Goal: Information Seeking & Learning: Learn about a topic

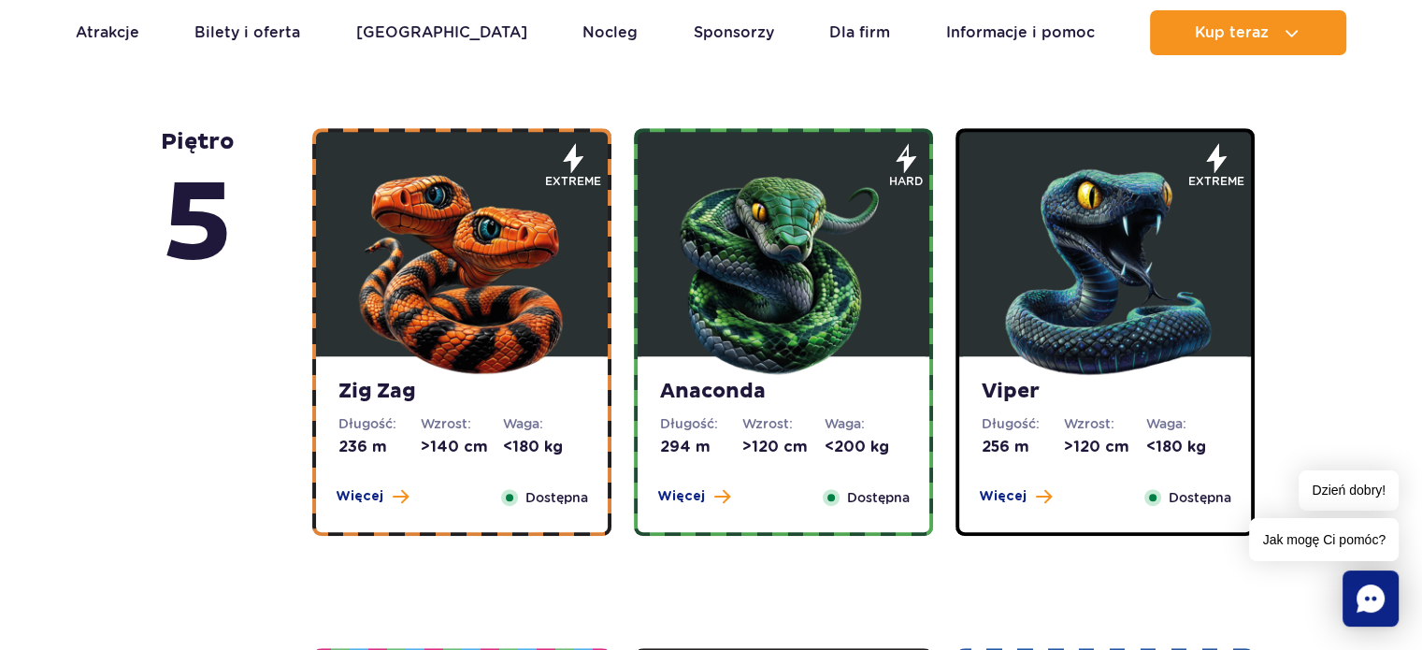
scroll to position [1122, 0]
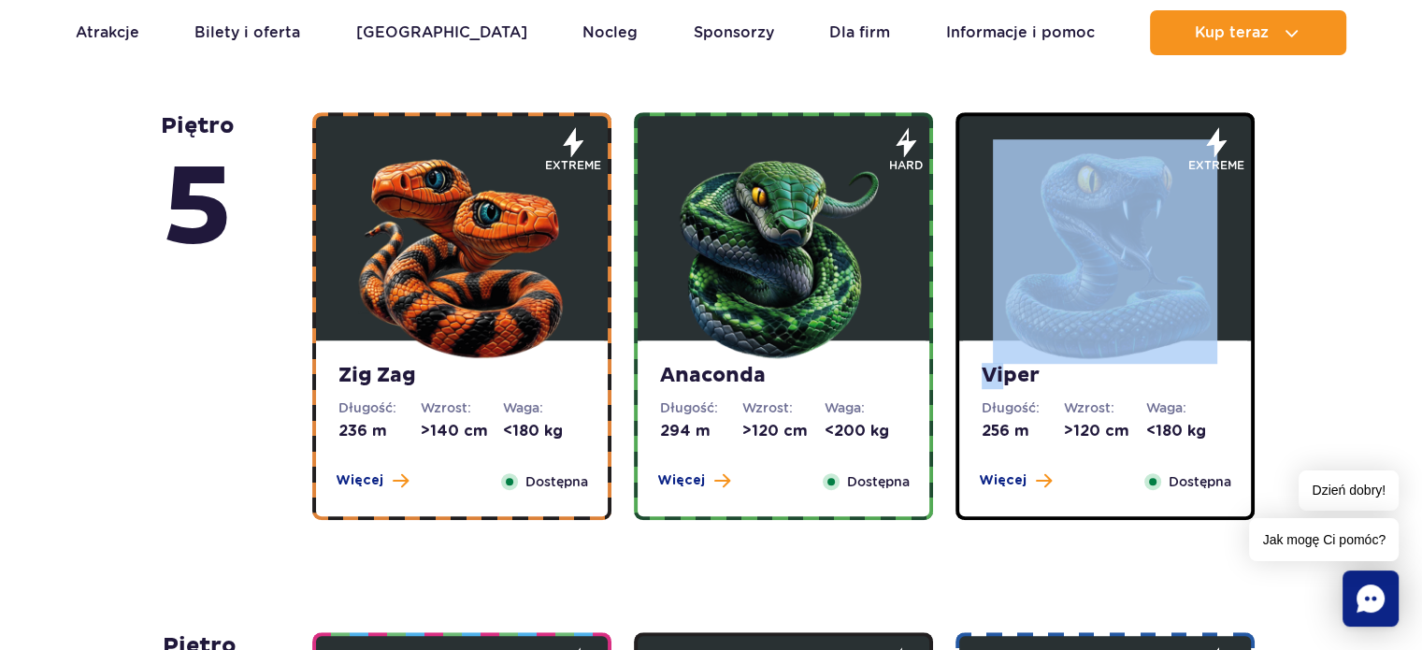
drag, startPoint x: 1003, startPoint y: 373, endPoint x: 1114, endPoint y: 250, distance: 165.4
click at [1099, 283] on div "Viper Długość: 256 m Wzrost: >120 cm Waga: <180 kg Więcej Zamknij Dostępna" at bounding box center [1104, 316] width 299 height 408
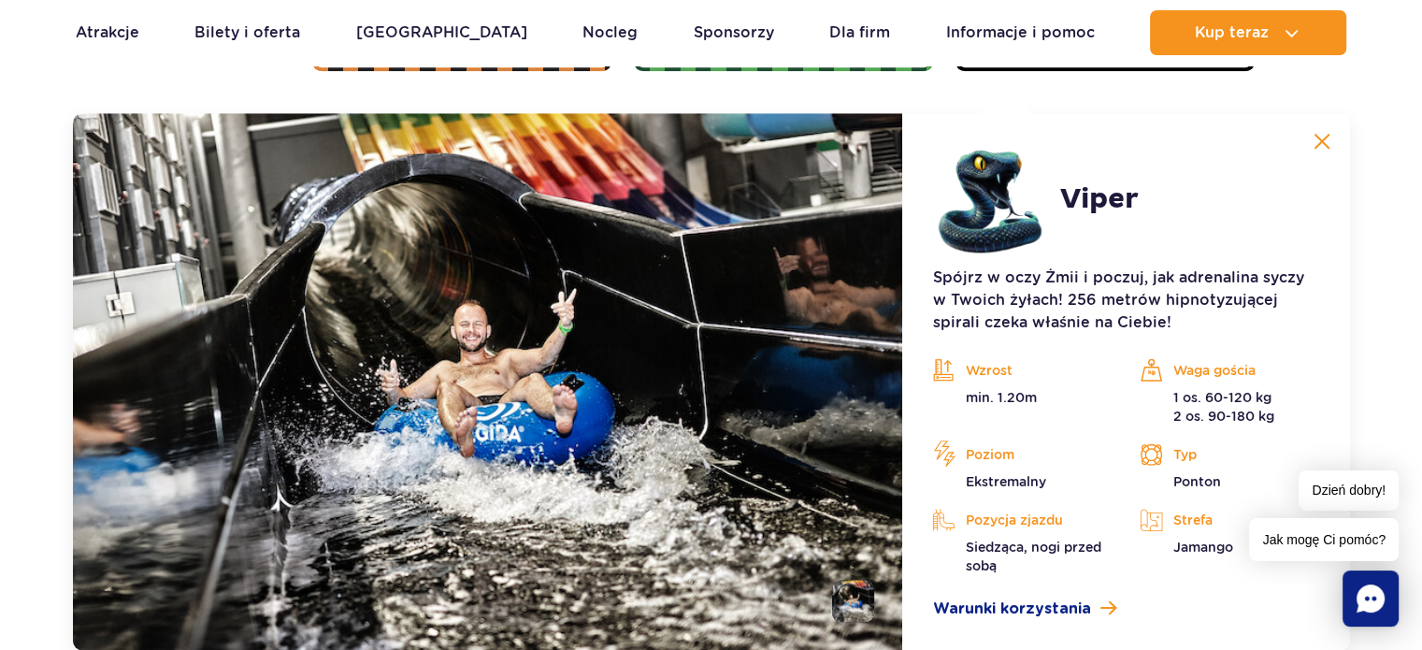
click at [1295, 256] on article "Viper Spójrz w oczy Żmii i poczuj, jak adrenalina syczy w Twoich żyłach! 256 me…" at bounding box center [1125, 381] width 447 height 537
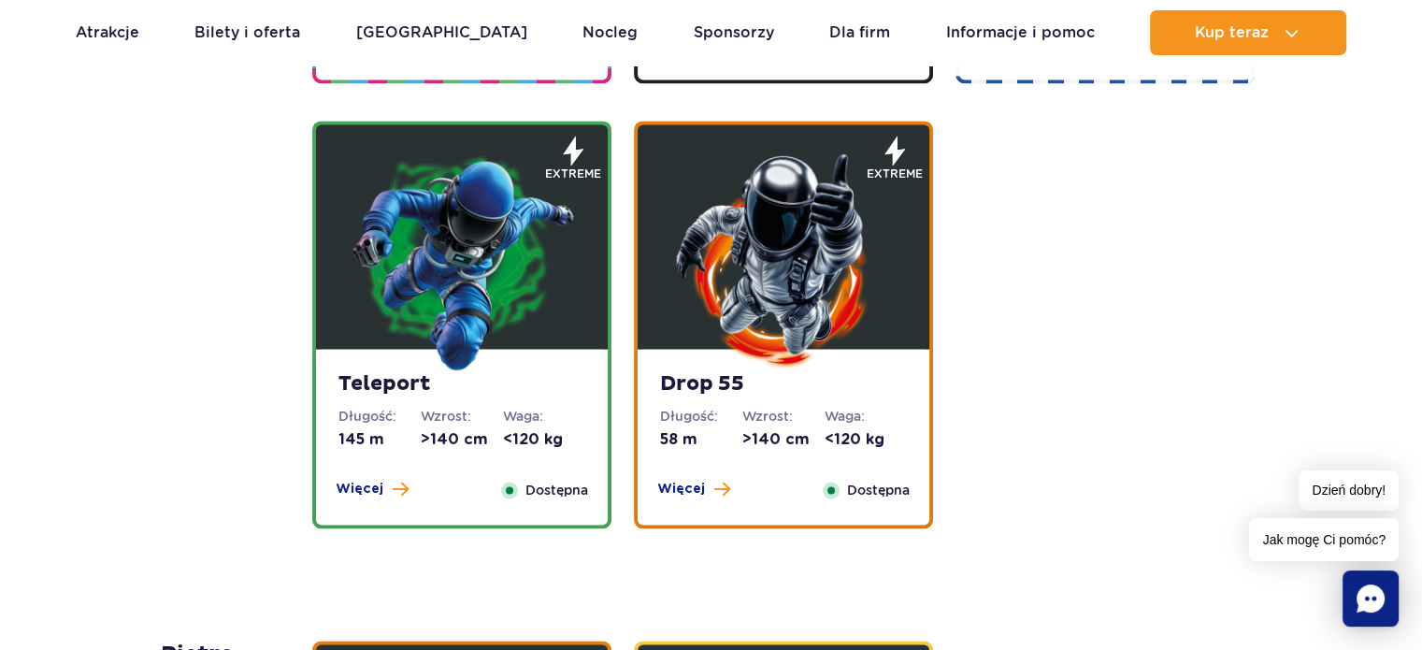
scroll to position [2692, 0]
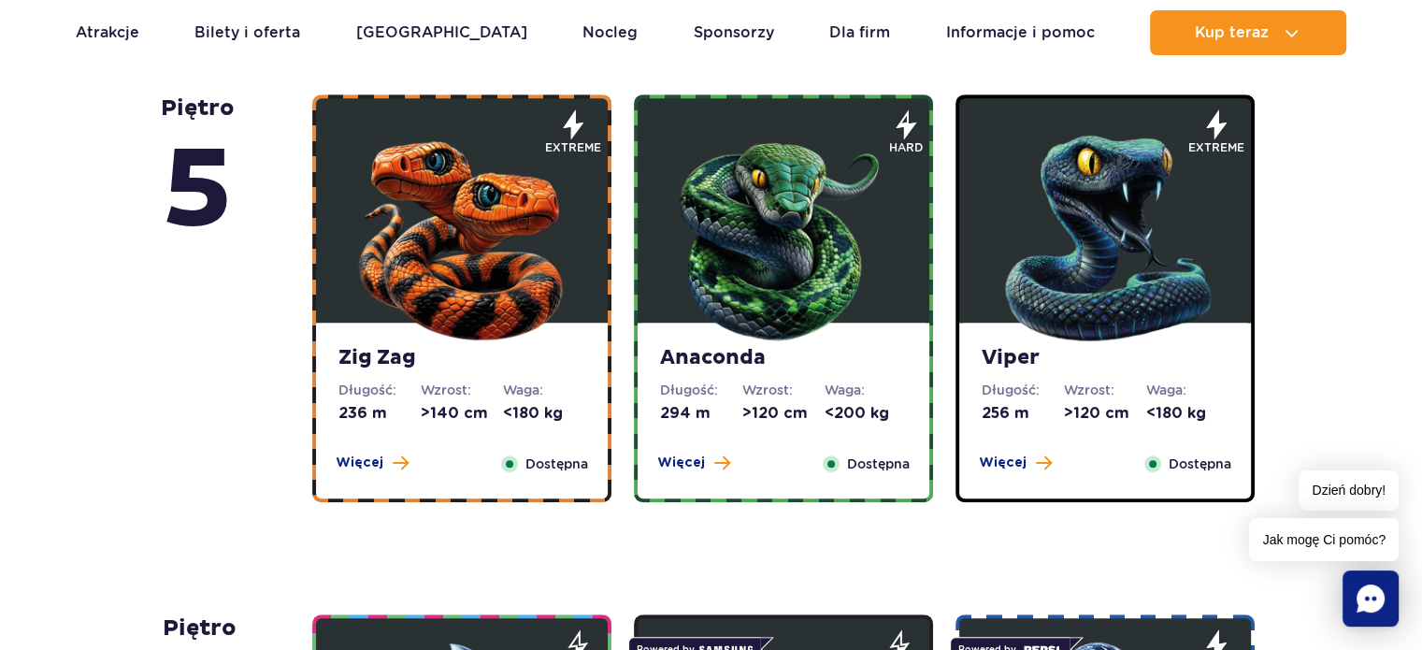
scroll to position [1103, 0]
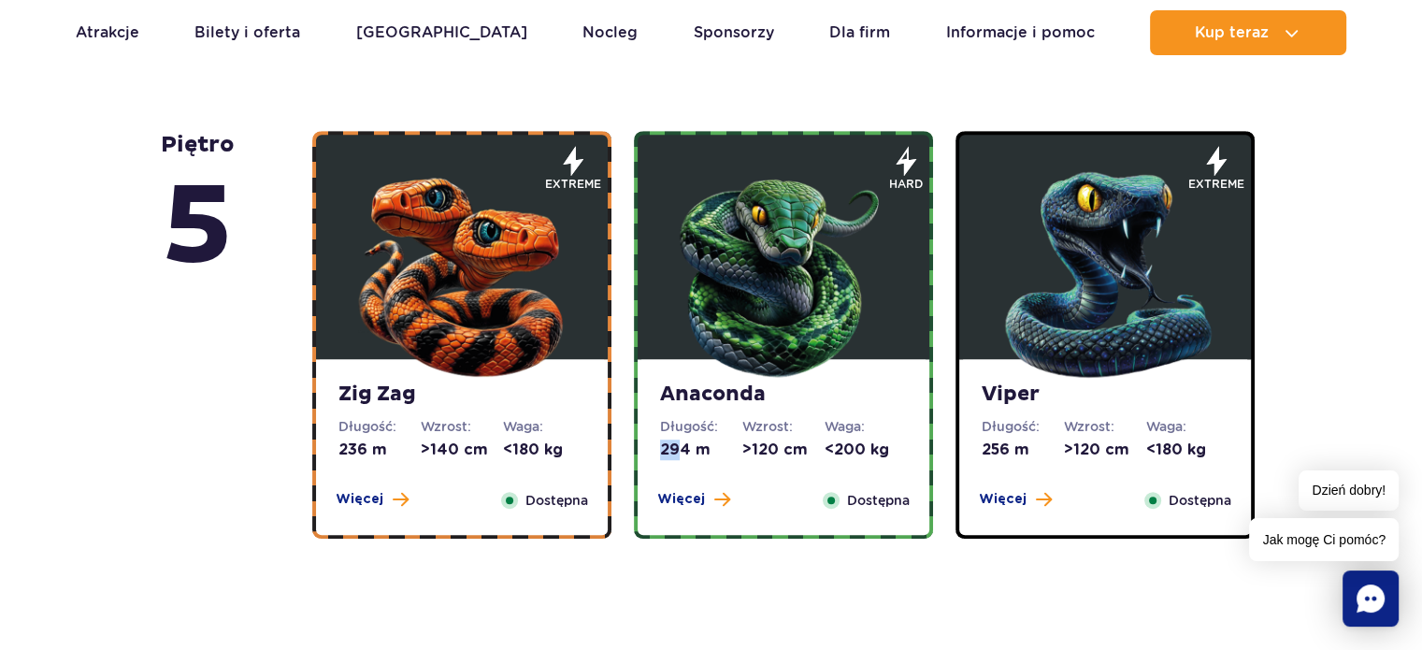
drag, startPoint x: 657, startPoint y: 441, endPoint x: 680, endPoint y: 444, distance: 23.5
click at [680, 444] on div "Anaconda Długość: 294 m Wzrost: >120 cm Waga: <200 kg Więcej Zamknij Dostępna" at bounding box center [783, 447] width 292 height 176
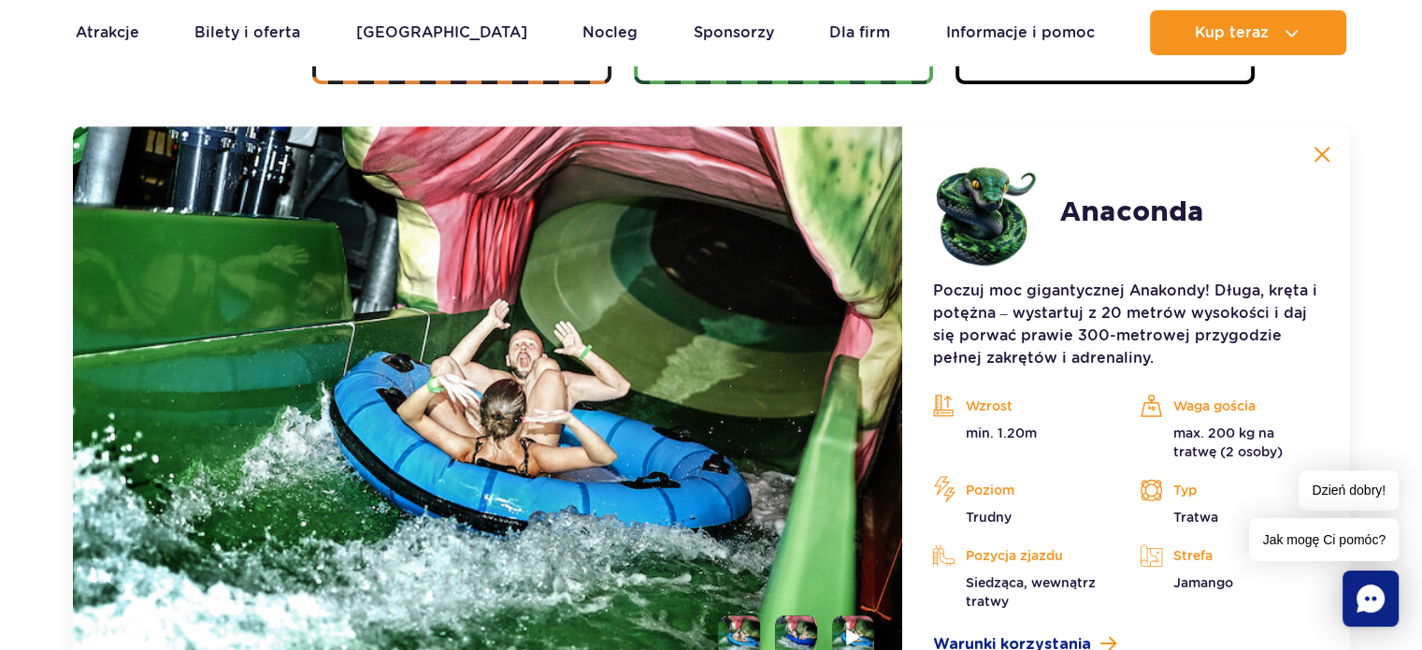
scroll to position [1570, 0]
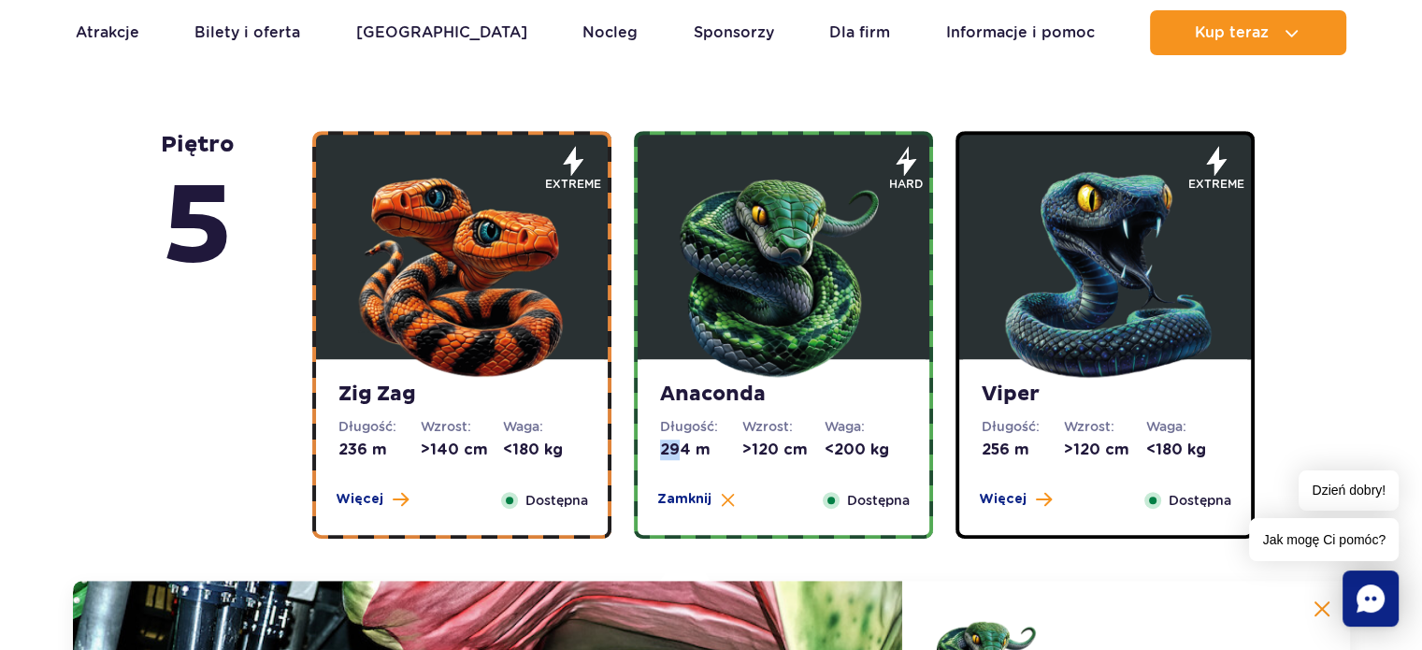
click at [998, 340] on img at bounding box center [1105, 270] width 224 height 224
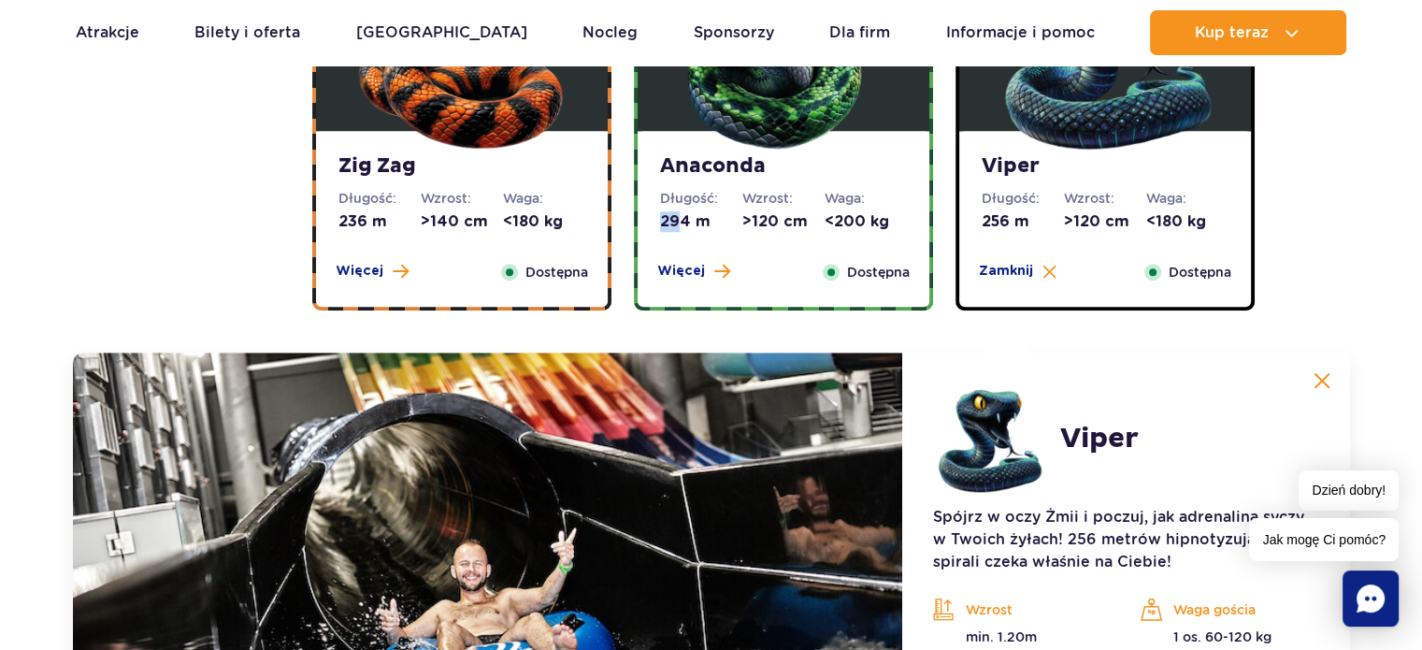
scroll to position [1290, 0]
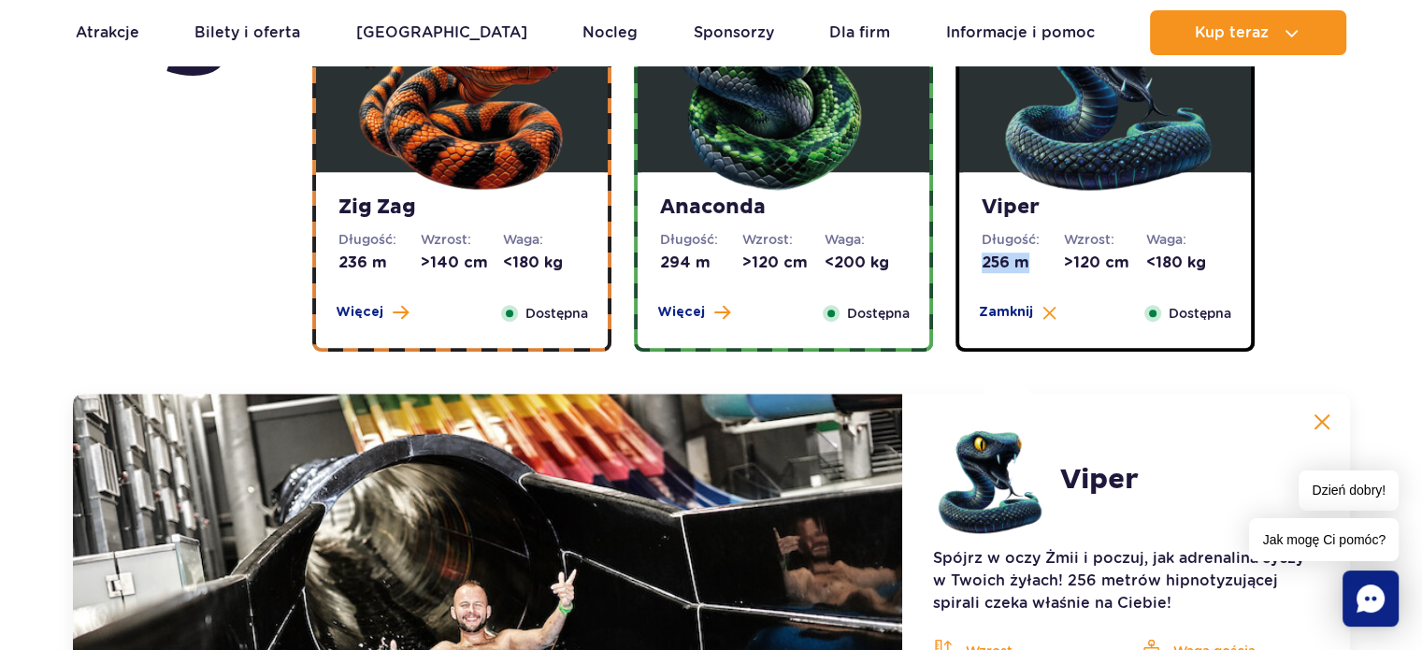
drag, startPoint x: 983, startPoint y: 263, endPoint x: 1032, endPoint y: 276, distance: 50.3
click at [1032, 276] on div "Viper Długość: 256 m Wzrost: >120 cm Waga: <180 kg Więcej Zamknij Dostępna" at bounding box center [1105, 260] width 292 height 176
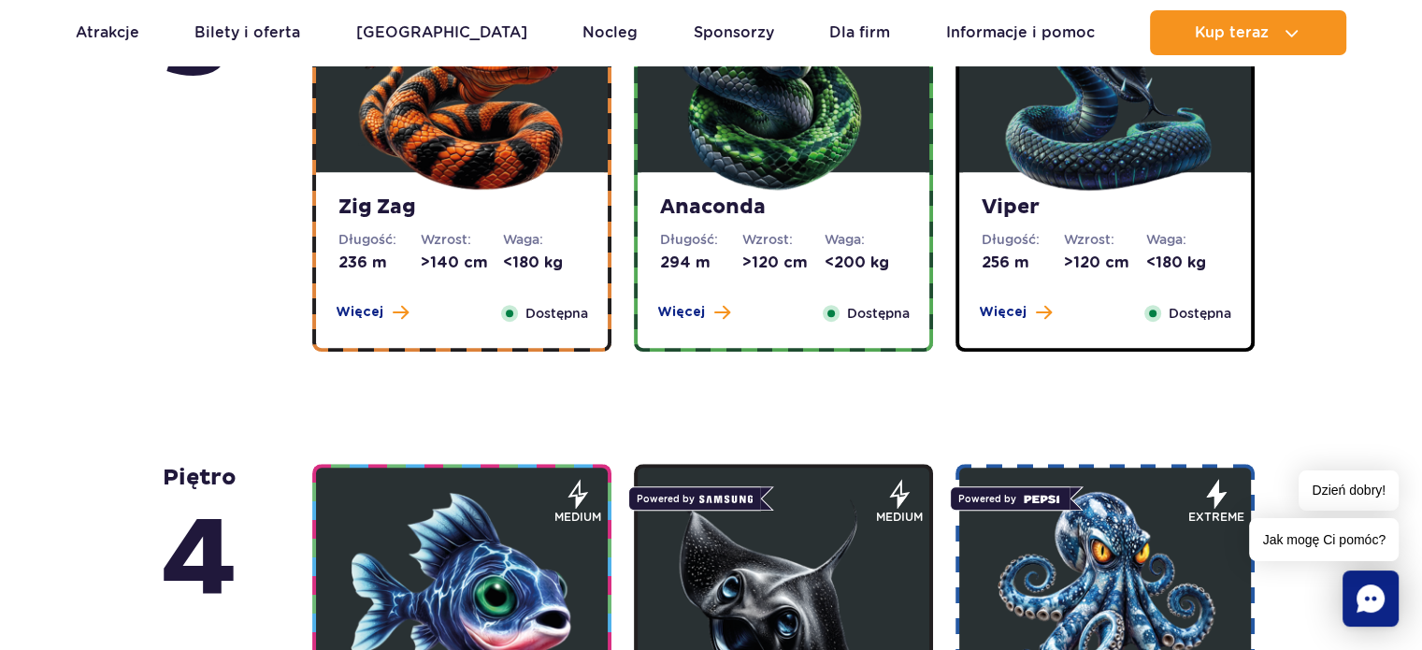
drag, startPoint x: 1158, startPoint y: 261, endPoint x: 1170, endPoint y: 261, distance: 12.2
click at [1170, 261] on dd "<180 kg" at bounding box center [1187, 262] width 82 height 21
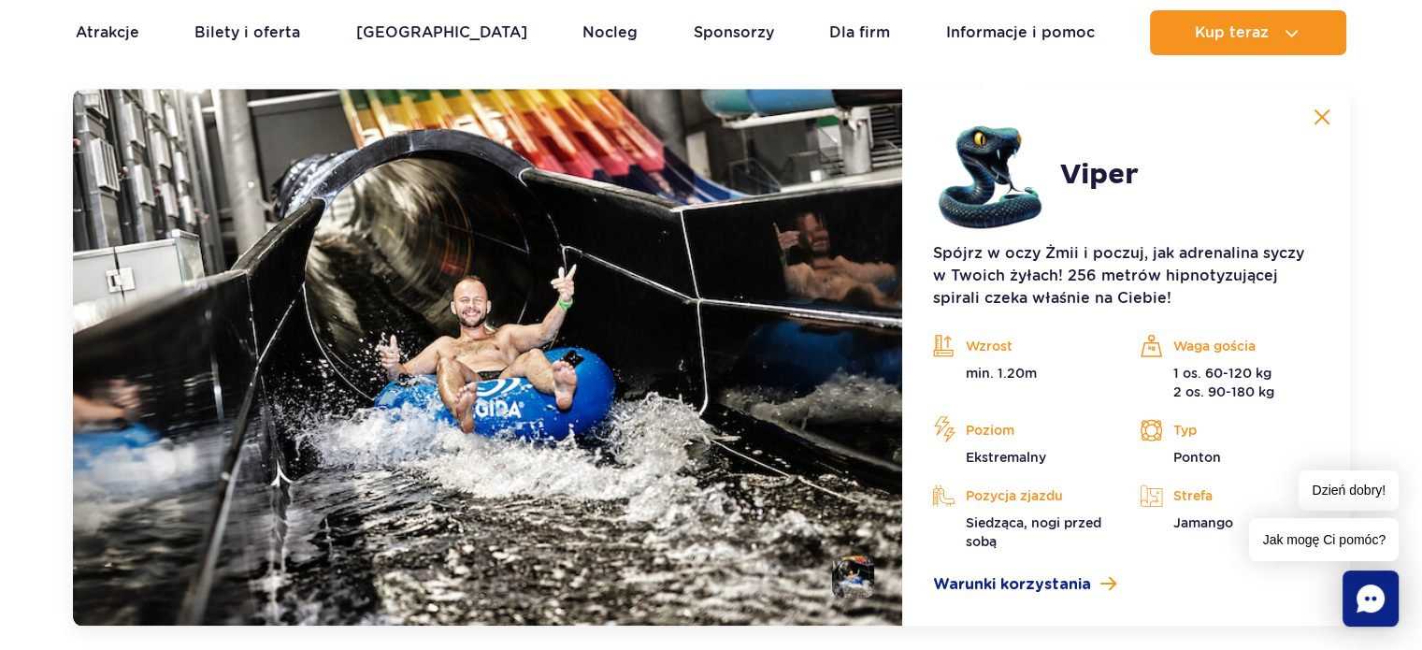
scroll to position [1664, 0]
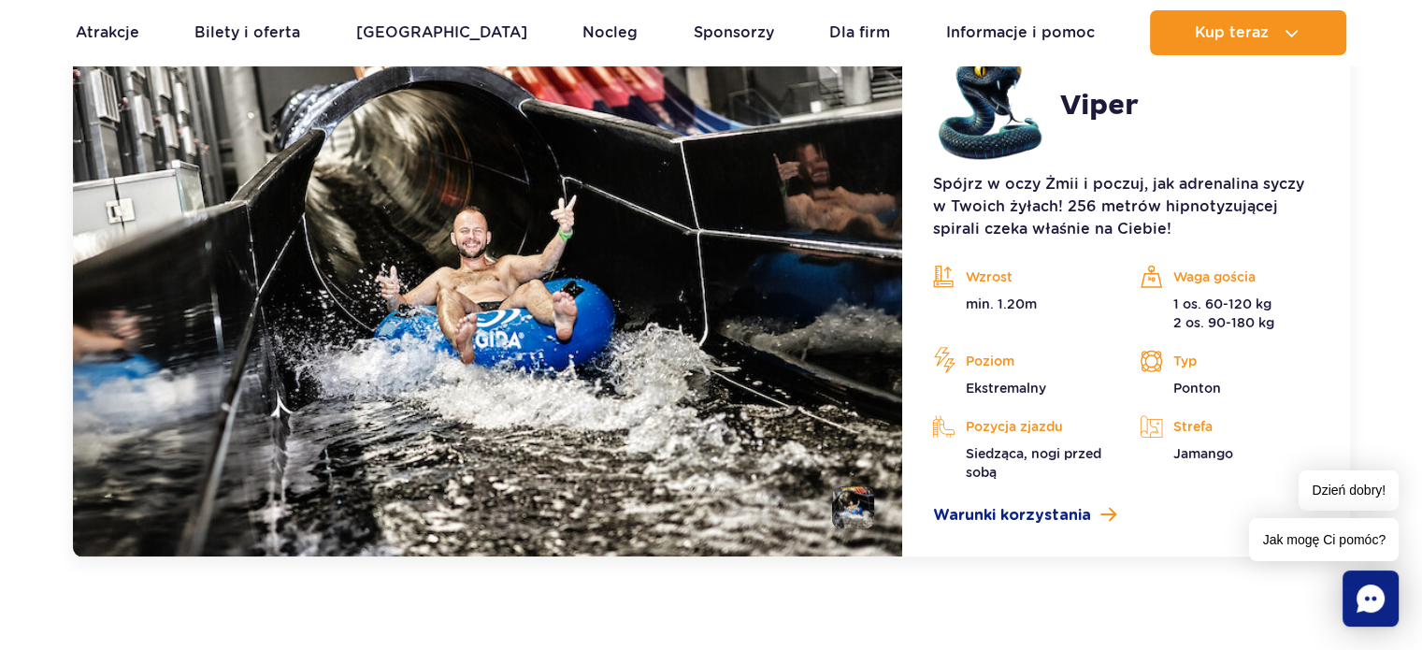
click at [1203, 306] on p "1 os. 60-120 kg 2 os. 90-180 kg" at bounding box center [1228, 312] width 179 height 37
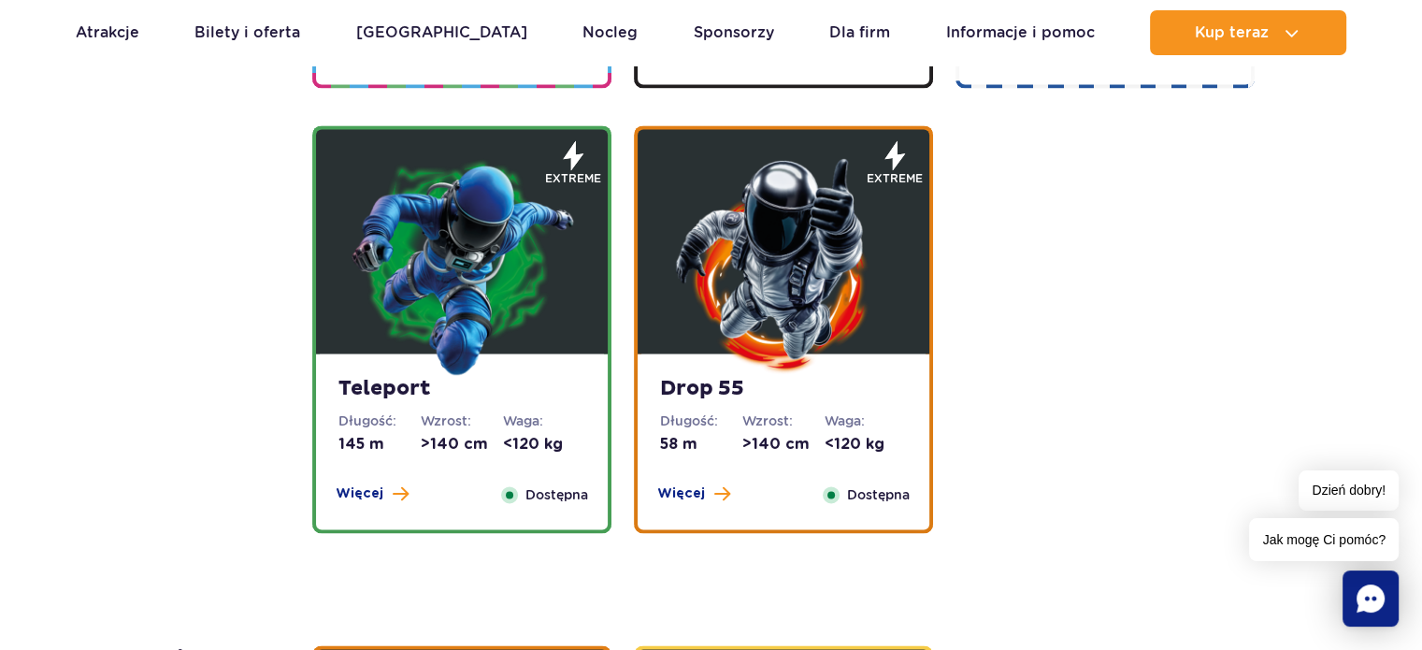
scroll to position [2692, 0]
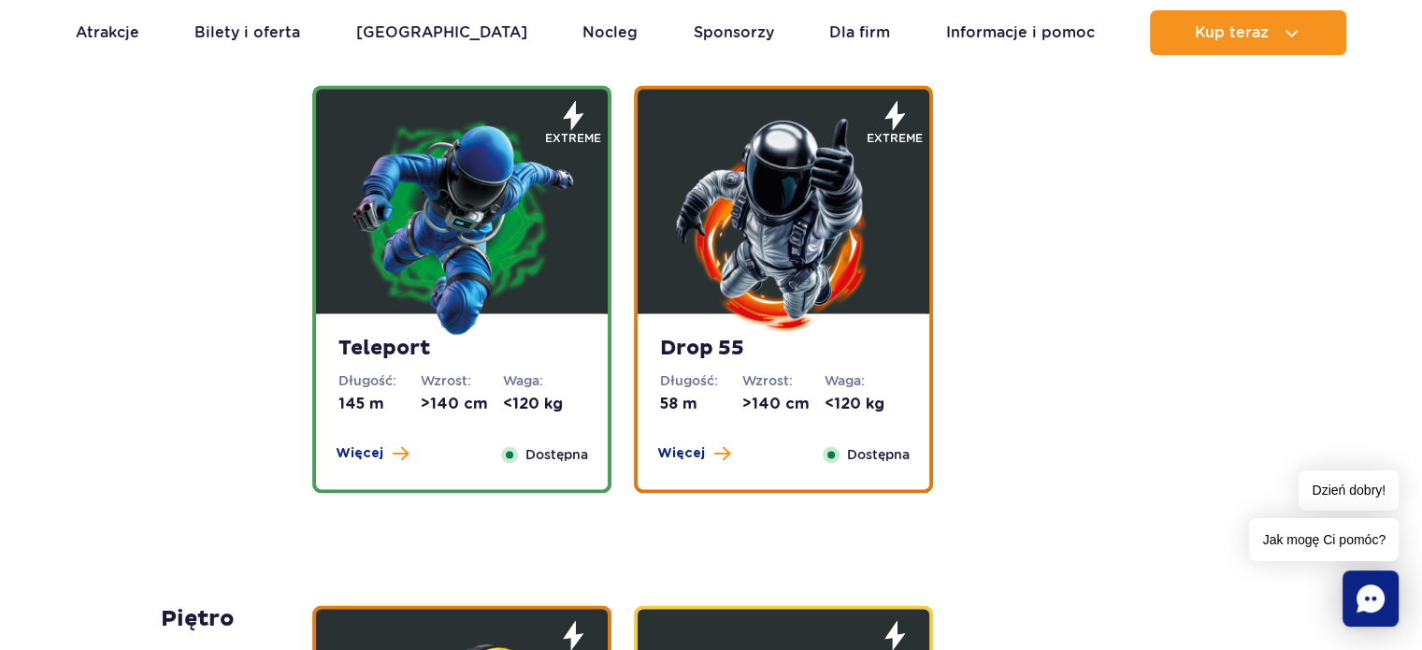
click at [543, 316] on img at bounding box center [462, 224] width 224 height 224
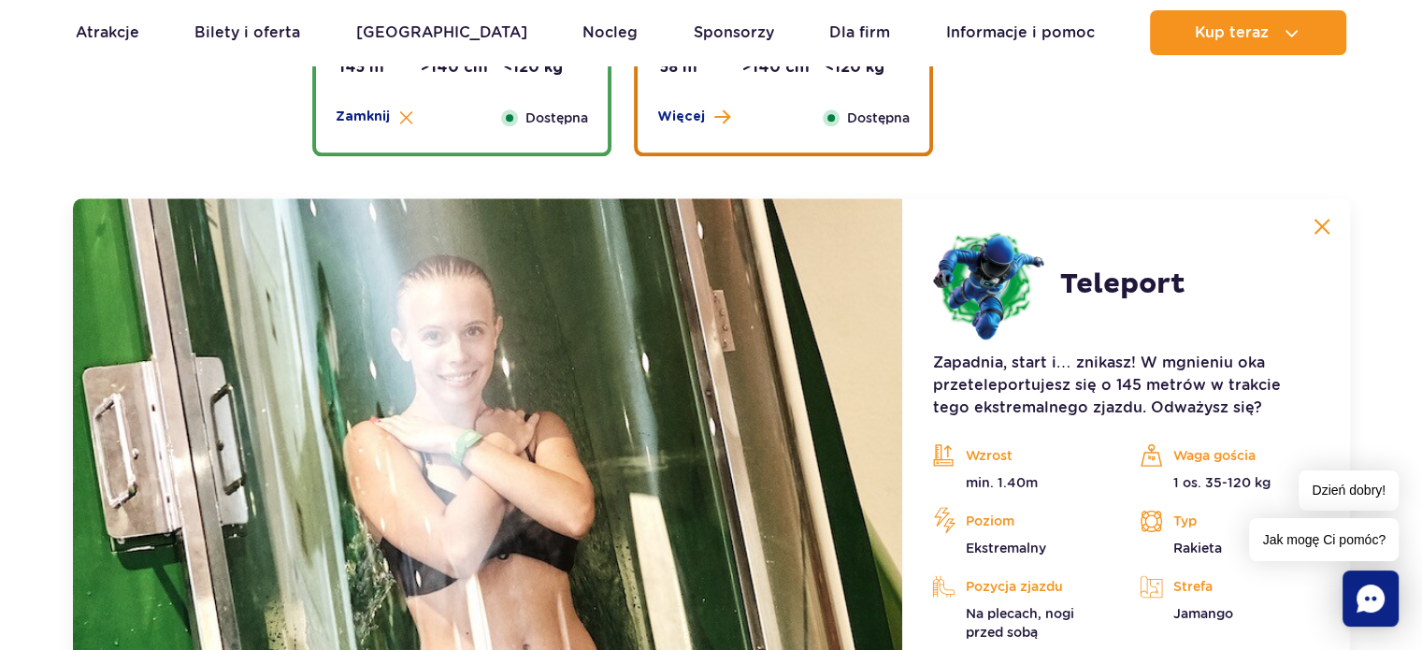
scroll to position [2441, 0]
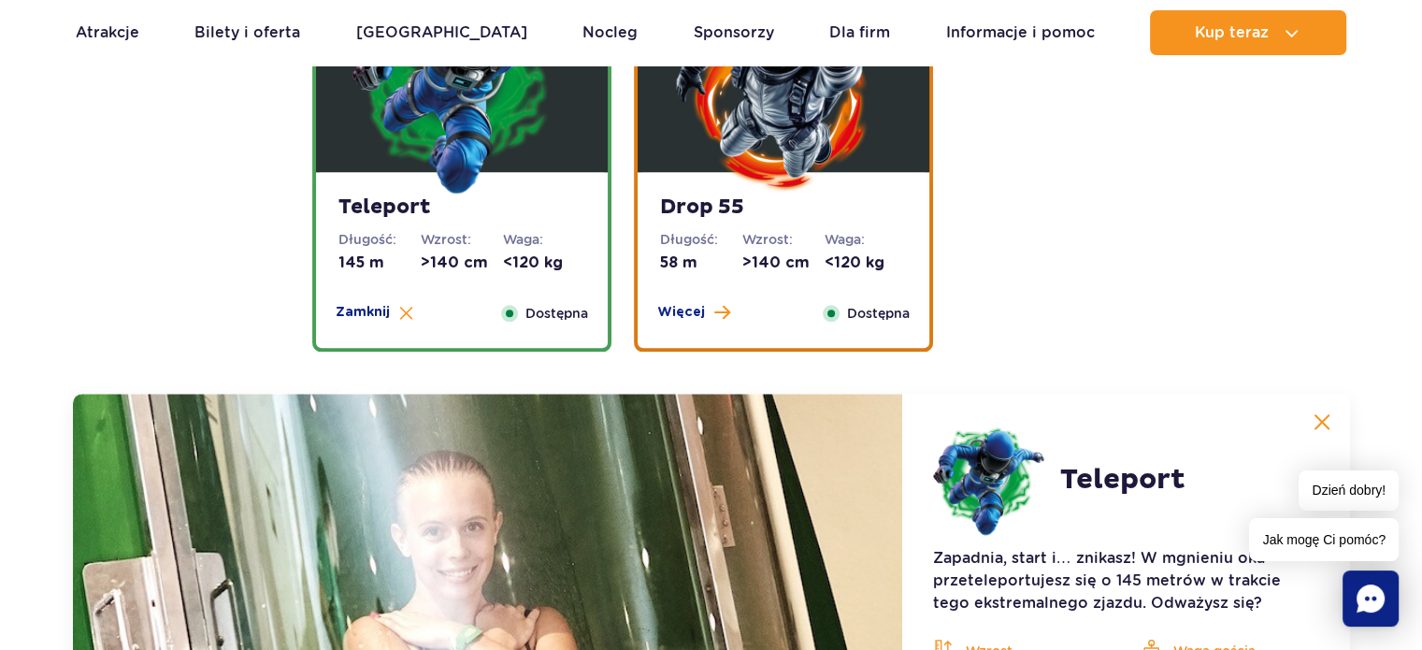
click at [1065, 317] on div "Electra Długość: 205 m Wzrost: >120 cm Waga: <180 kg Więcej Zamknij Dostępna me…" at bounding box center [786, 208] width 971 height 1418
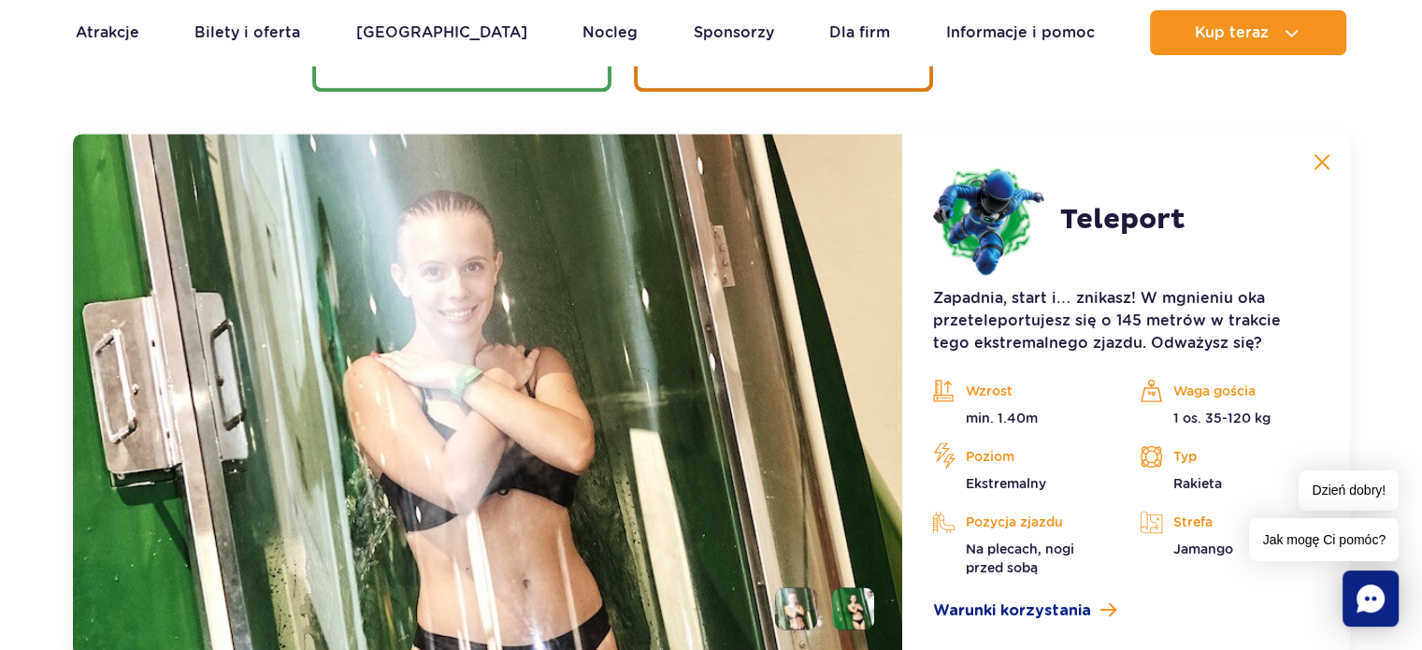
scroll to position [2628, 0]
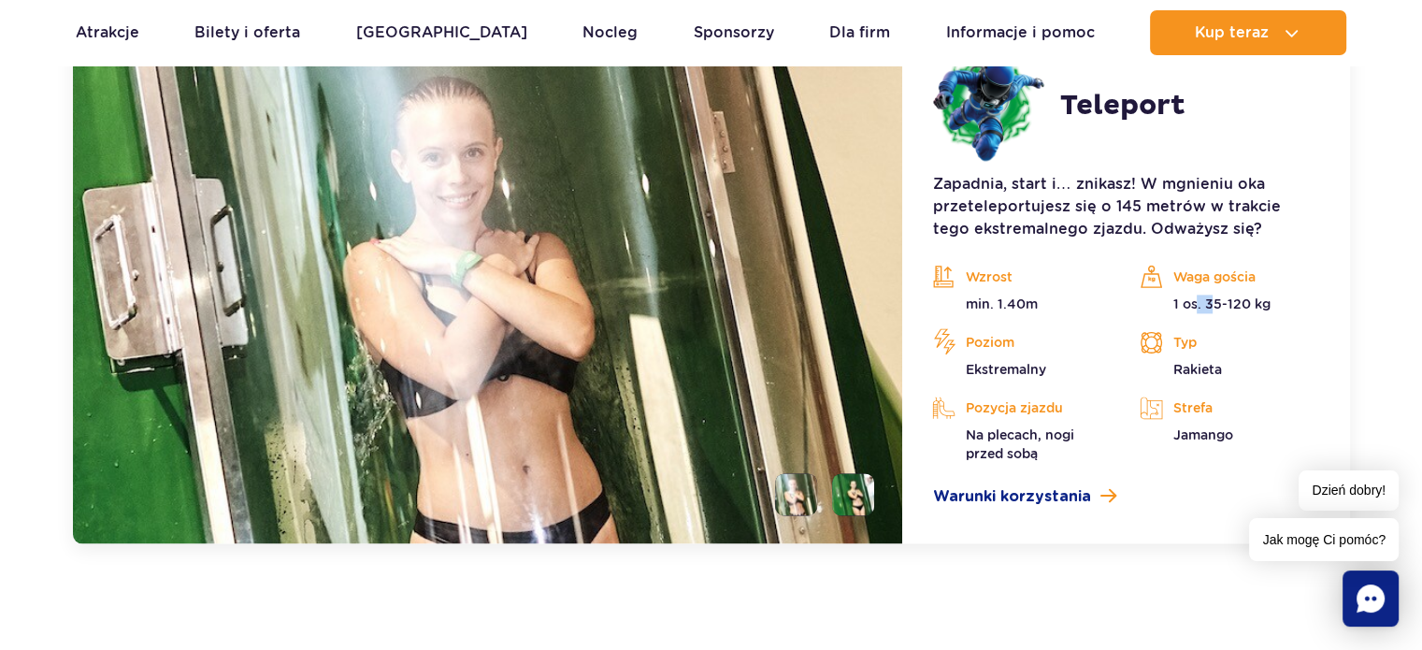
drag, startPoint x: 1211, startPoint y: 308, endPoint x: 1195, endPoint y: 302, distance: 18.1
click at [1195, 302] on p "1 os. 35-120 kg" at bounding box center [1228, 303] width 179 height 19
click at [1304, 291] on div "Waga gościa 1 os. 35-120 kg" at bounding box center [1228, 288] width 179 height 50
drag, startPoint x: 966, startPoint y: 369, endPoint x: 1025, endPoint y: 373, distance: 59.9
click at [1025, 373] on p "Ekstremalny" at bounding box center [1021, 369] width 179 height 19
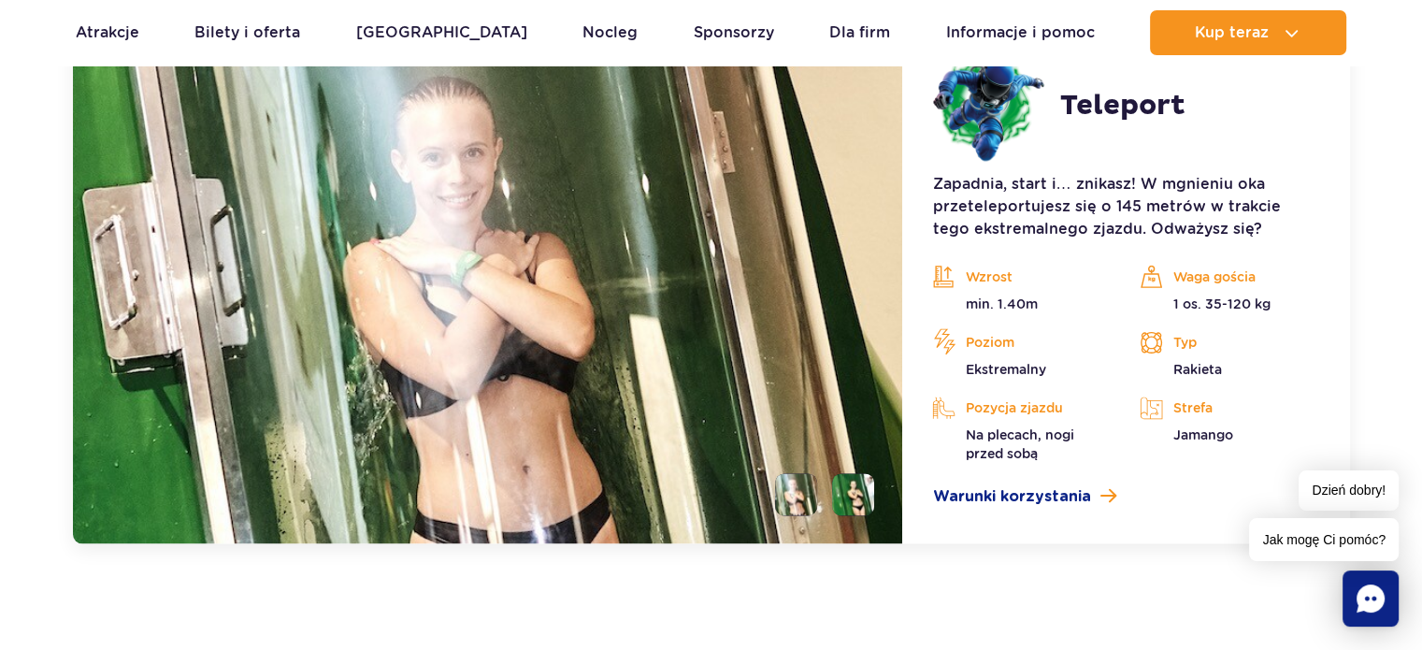
click at [1276, 374] on p "Rakieta" at bounding box center [1228, 369] width 179 height 19
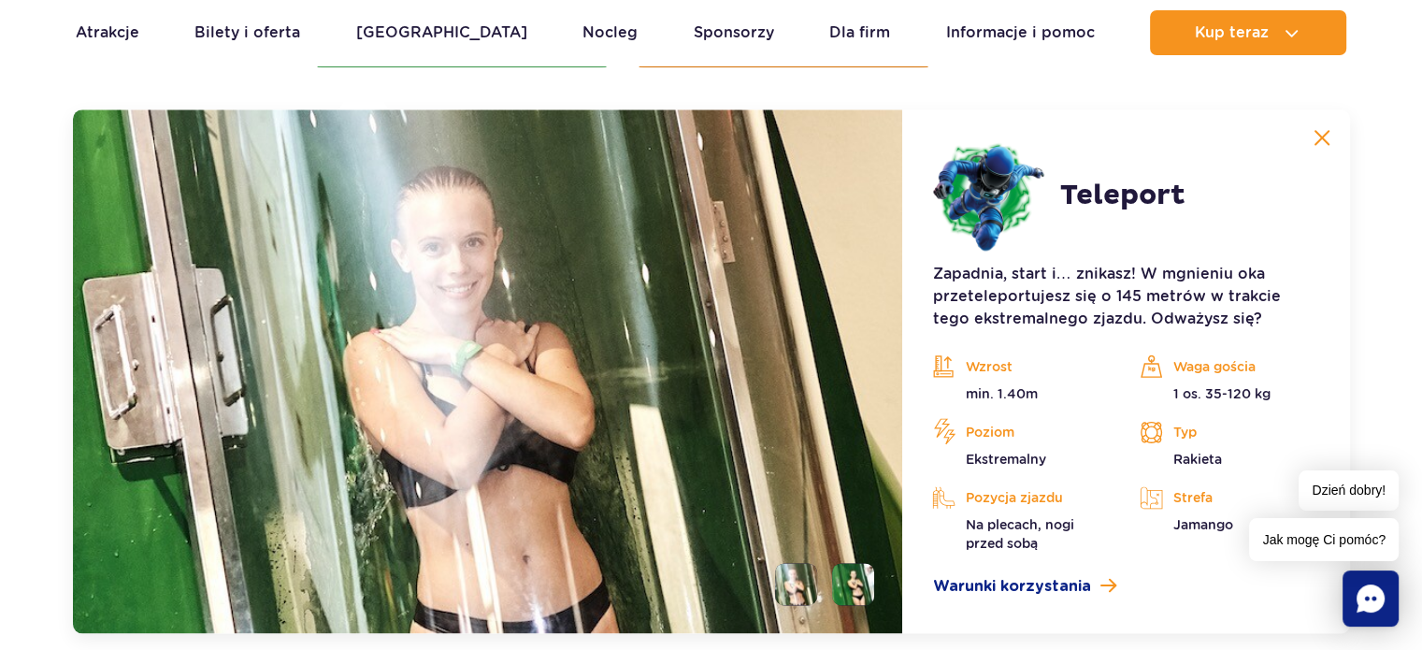
scroll to position [2535, 0]
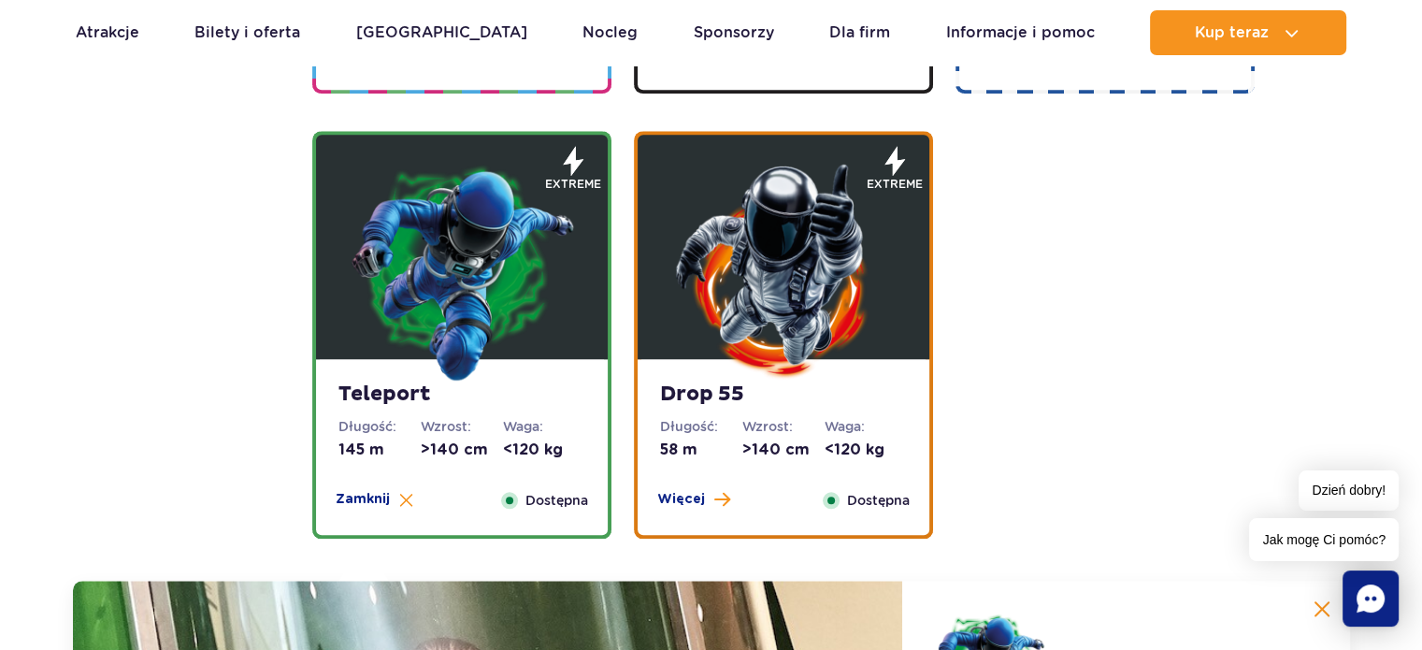
click at [766, 302] on img at bounding box center [783, 270] width 224 height 224
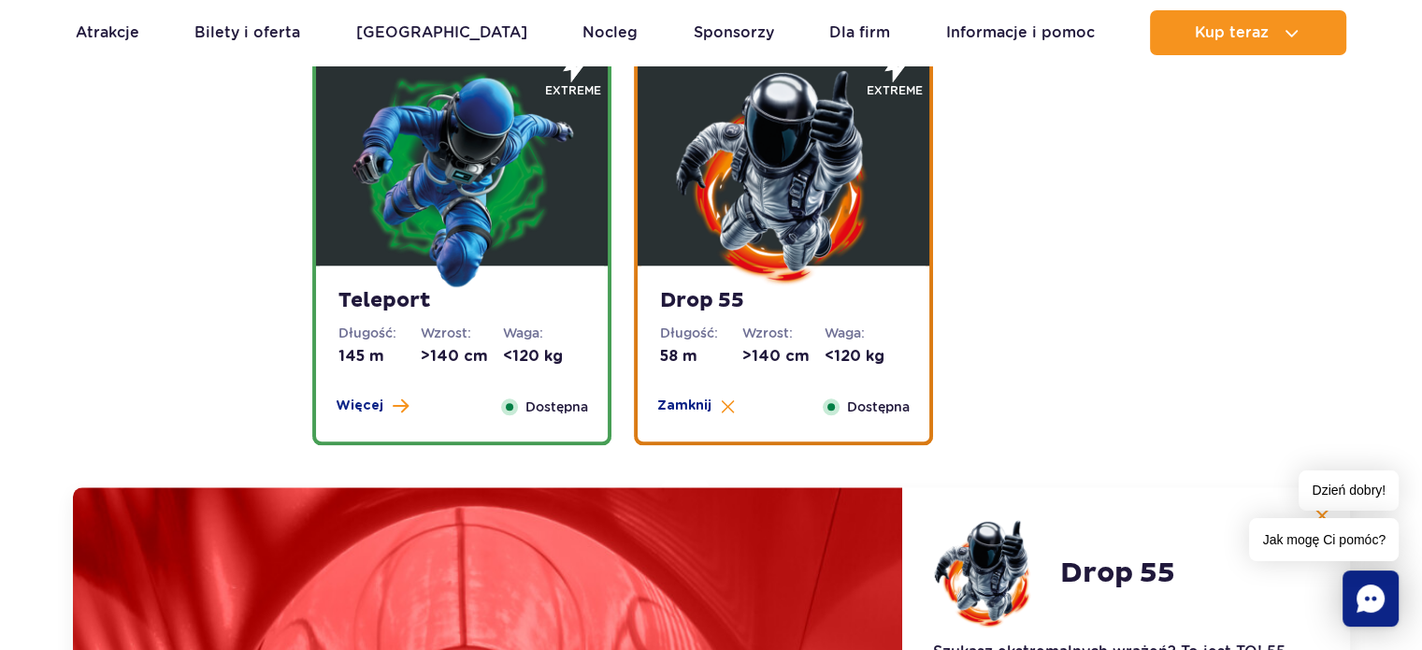
click at [505, 218] on img at bounding box center [462, 176] width 224 height 224
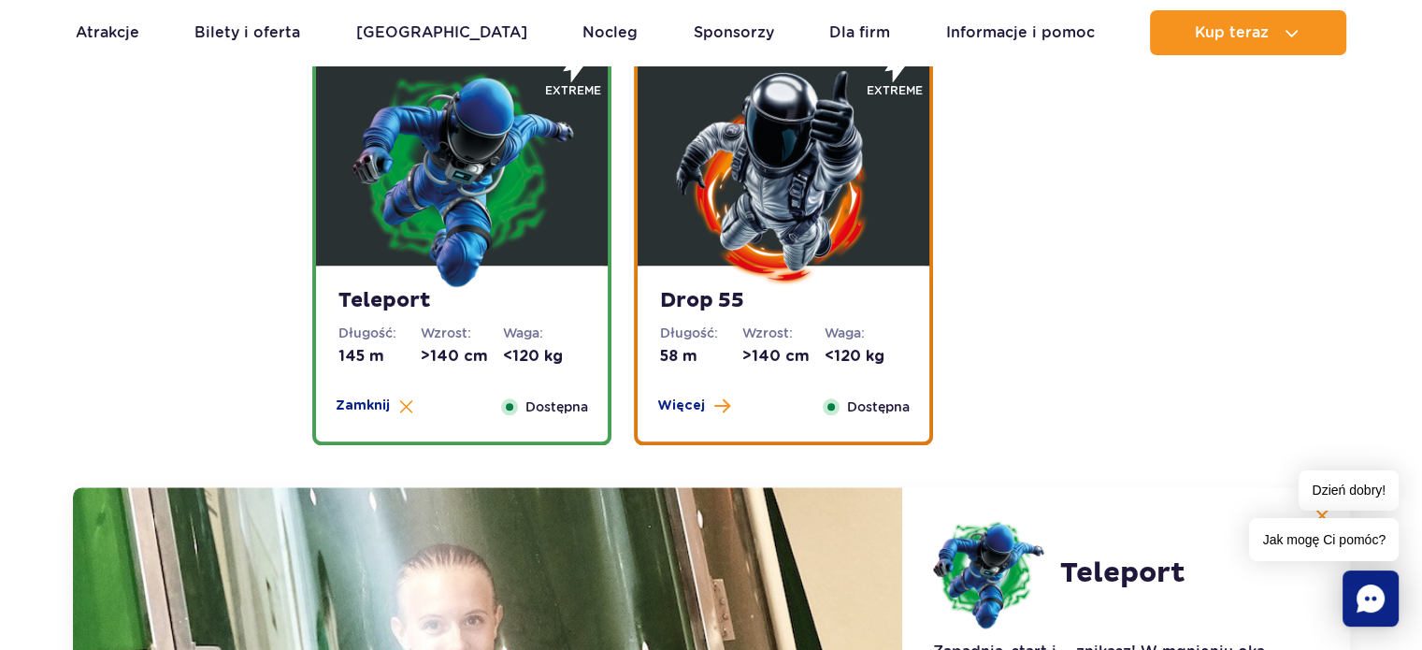
scroll to position [2068, 0]
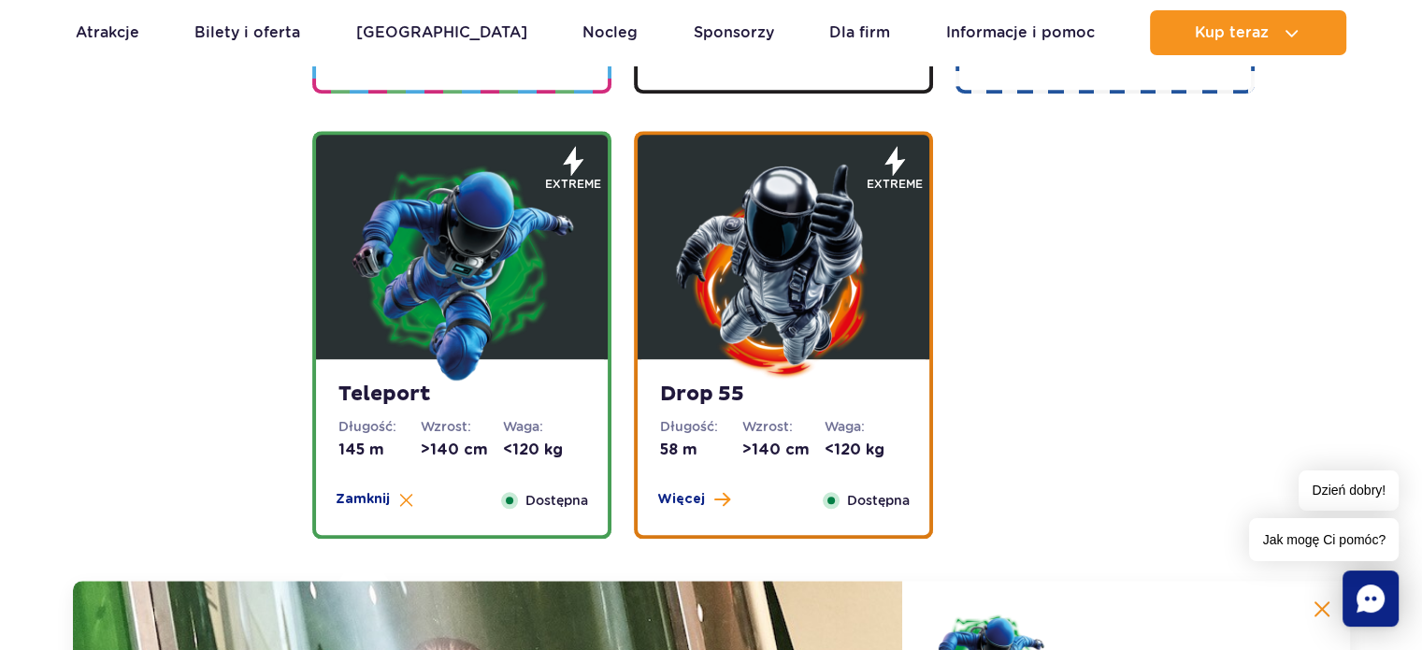
click at [797, 354] on img at bounding box center [783, 270] width 224 height 224
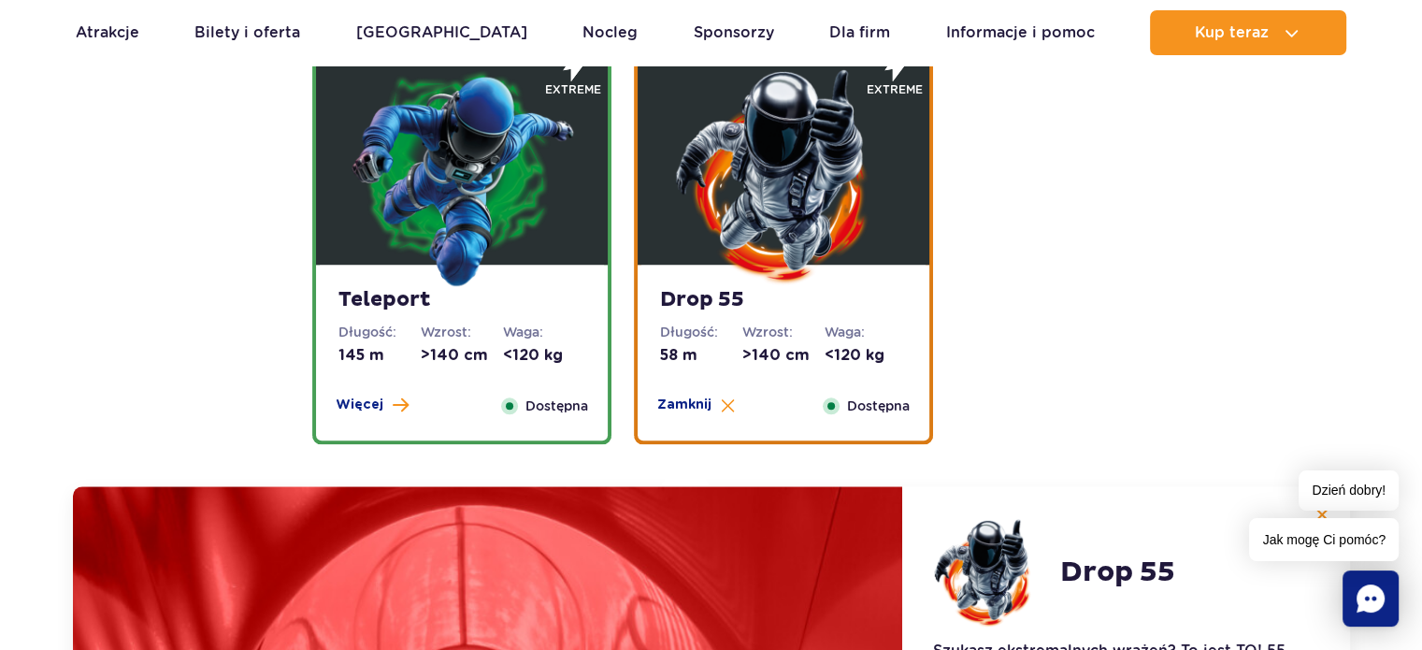
scroll to position [2161, 0]
drag, startPoint x: 660, startPoint y: 351, endPoint x: 679, endPoint y: 351, distance: 18.7
click at [679, 351] on dd "58 m" at bounding box center [701, 356] width 82 height 21
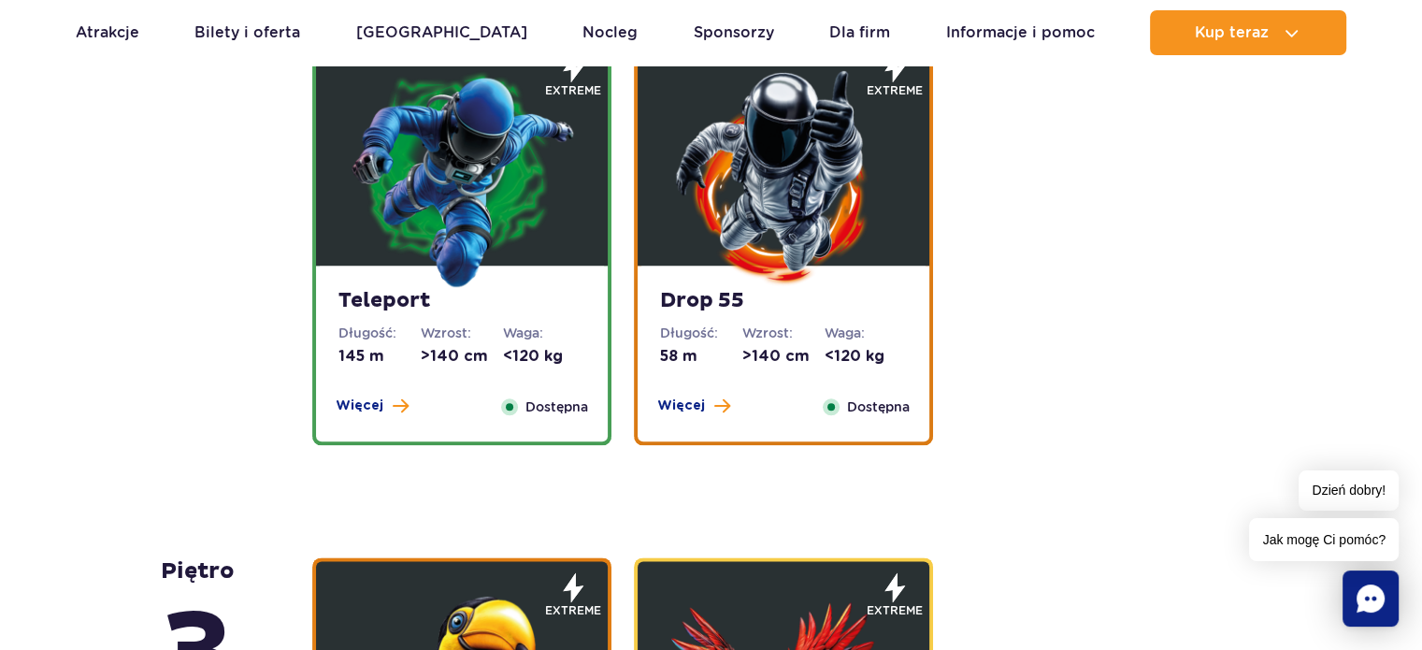
drag, startPoint x: 351, startPoint y: 354, endPoint x: 354, endPoint y: 365, distance: 10.9
click at [354, 365] on dd "145 m" at bounding box center [379, 356] width 82 height 21
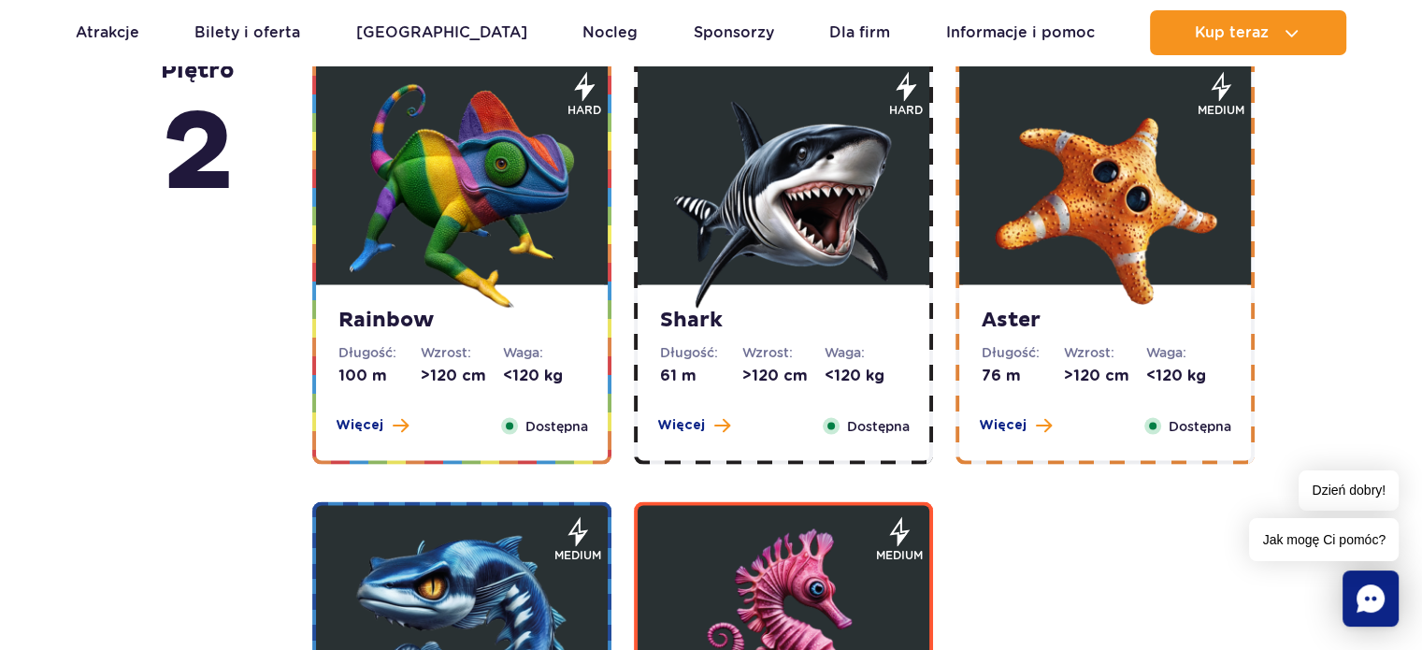
scroll to position [3750, 0]
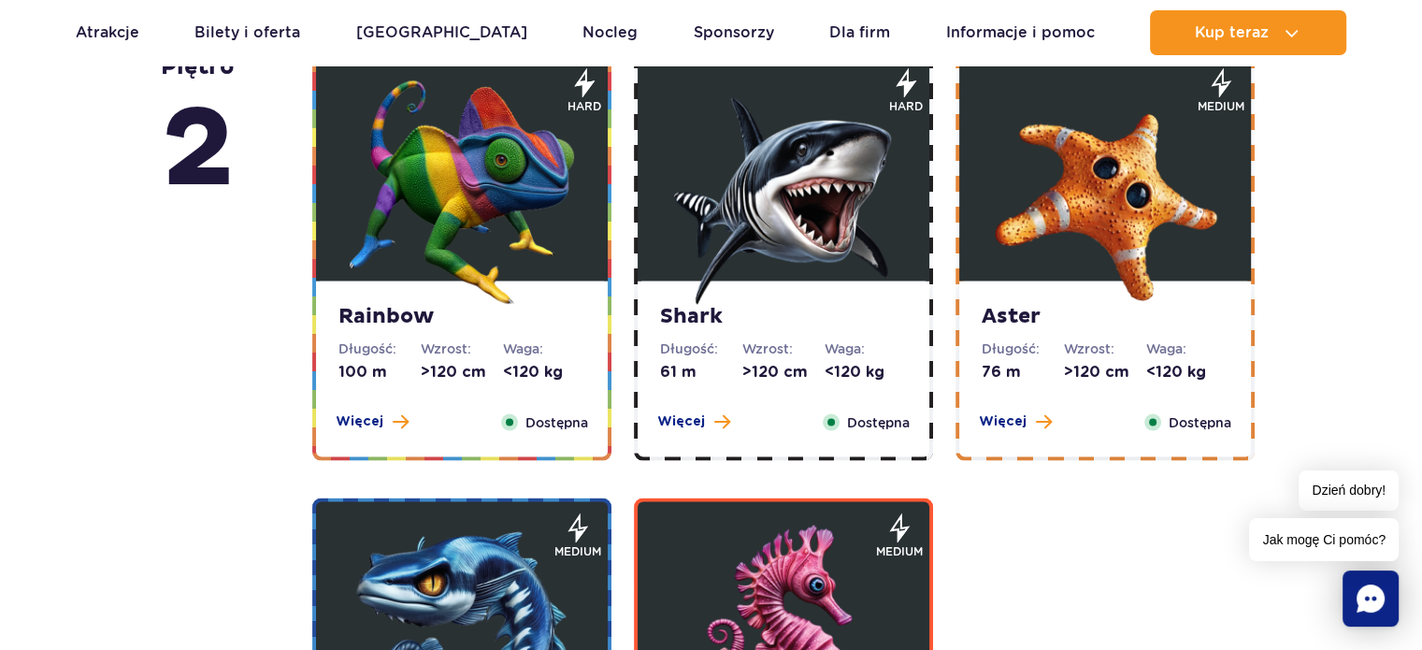
click at [826, 343] on dt "Waga:" at bounding box center [865, 348] width 82 height 19
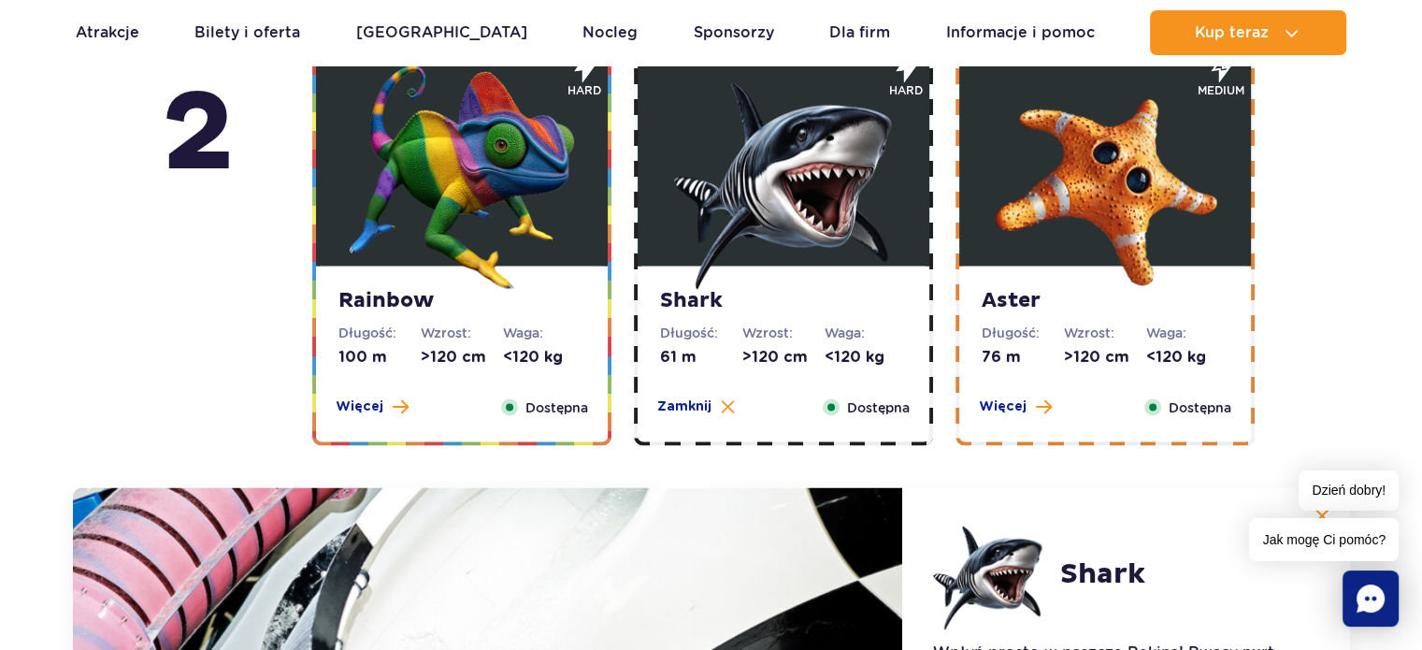
scroll to position [3013, 0]
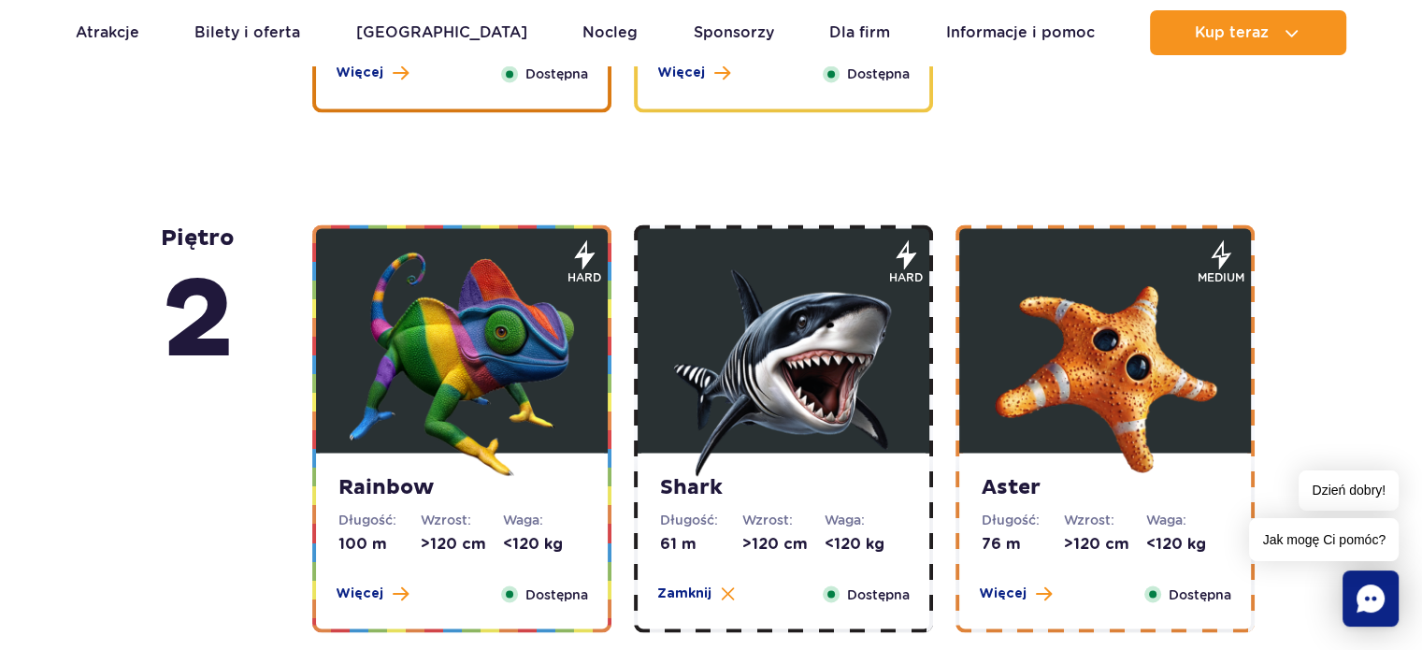
click at [1142, 397] on img at bounding box center [1105, 363] width 224 height 224
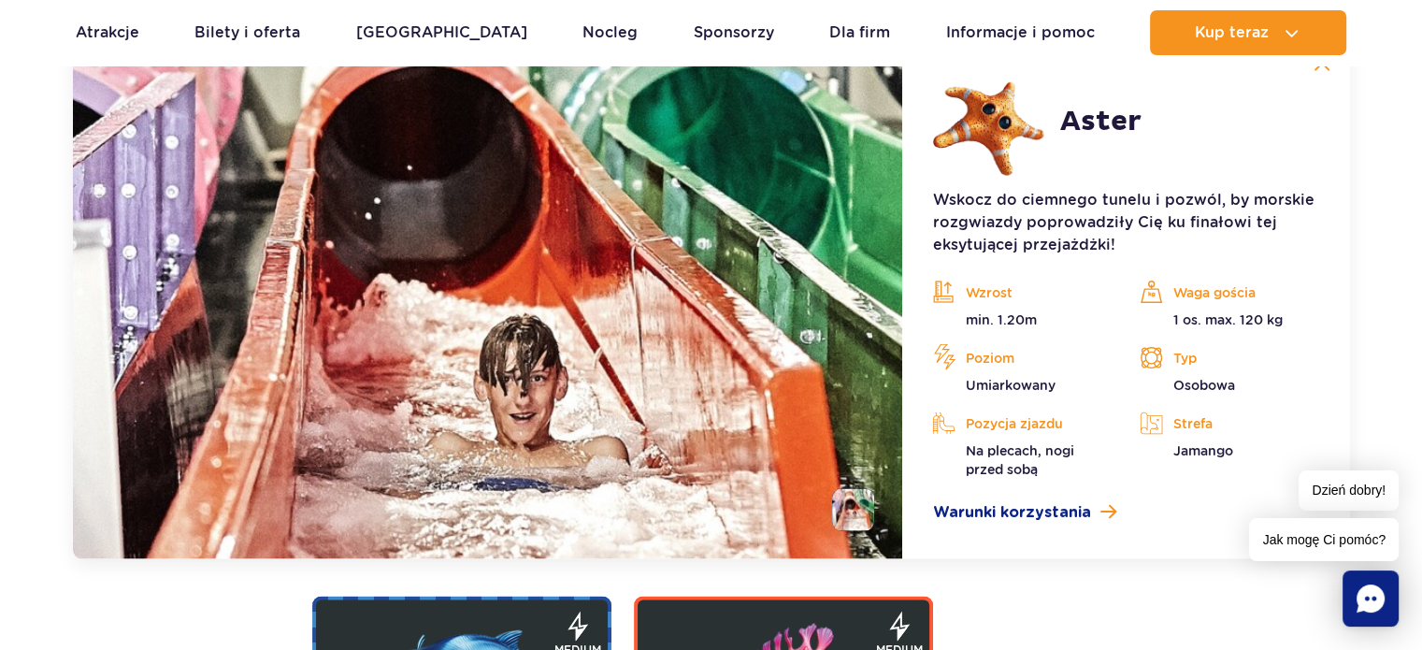
scroll to position [3651, 0]
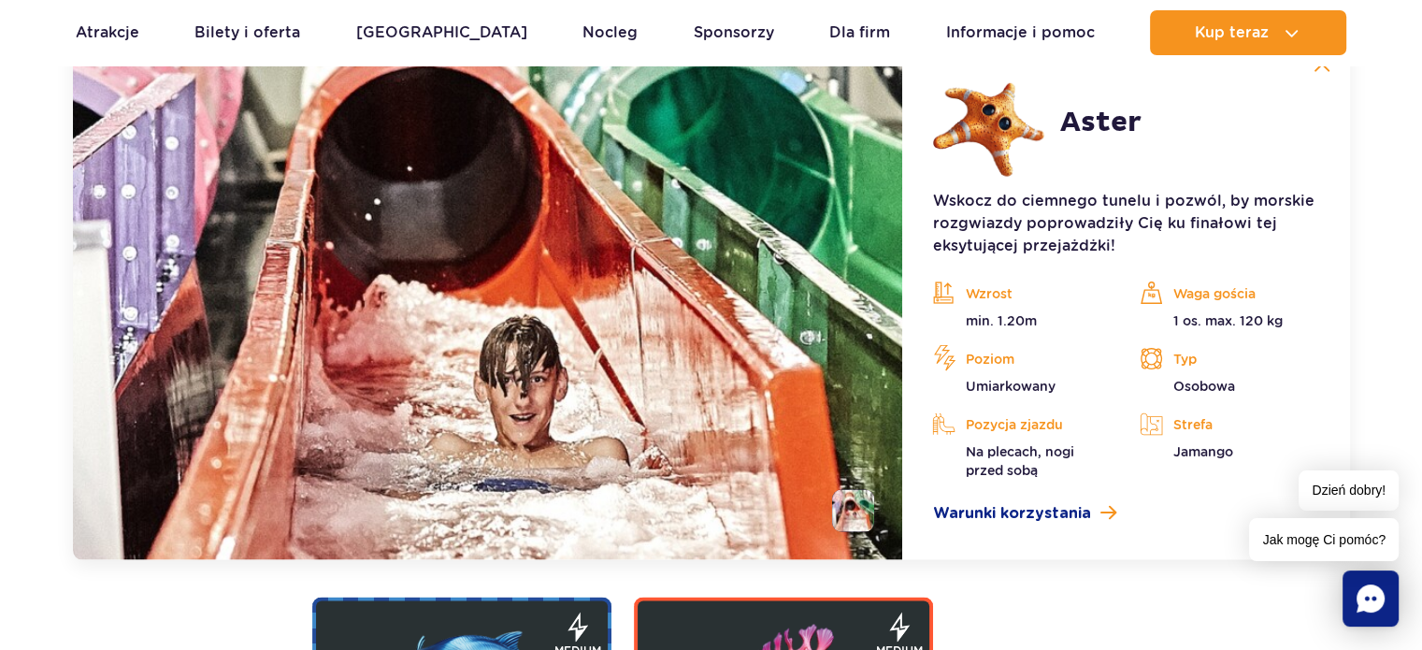
drag, startPoint x: 347, startPoint y: 377, endPoint x: 347, endPoint y: 395, distance: 18.7
drag, startPoint x: 347, startPoint y: 395, endPoint x: 486, endPoint y: 211, distance: 230.9
click at [486, 211] on img at bounding box center [488, 297] width 830 height 523
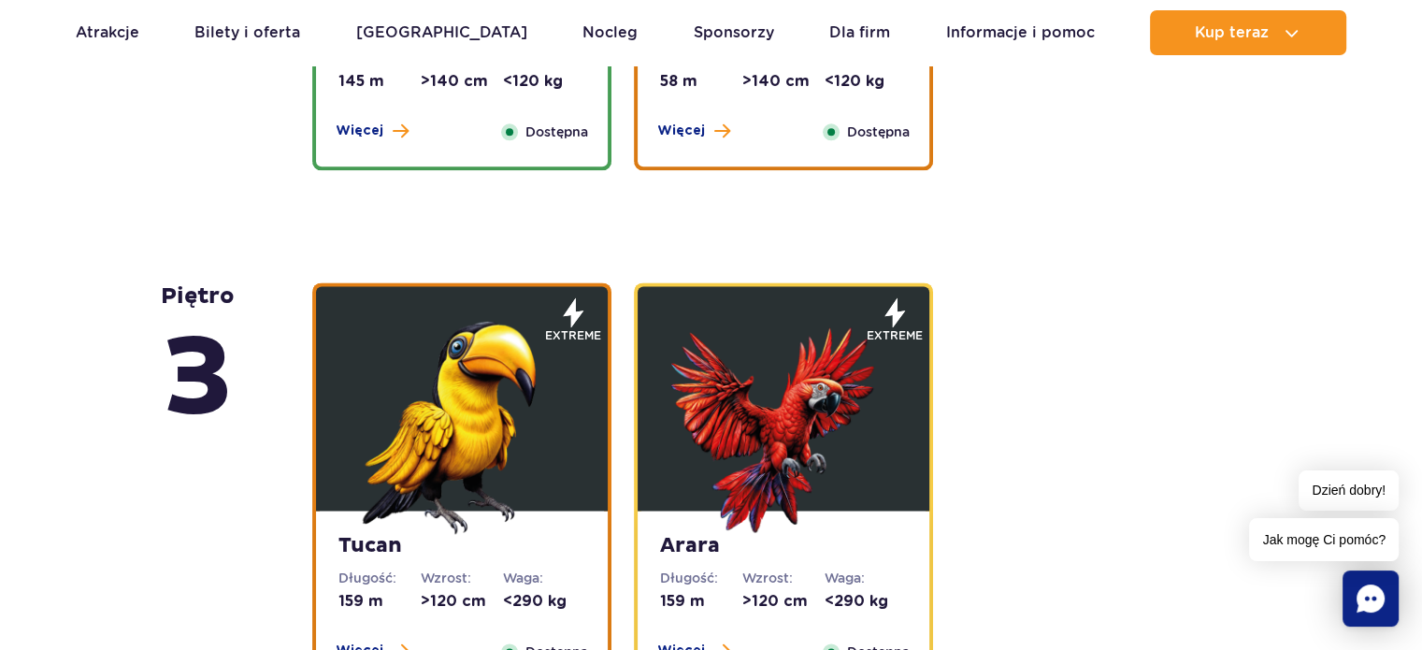
click at [803, 432] on img at bounding box center [783, 421] width 224 height 224
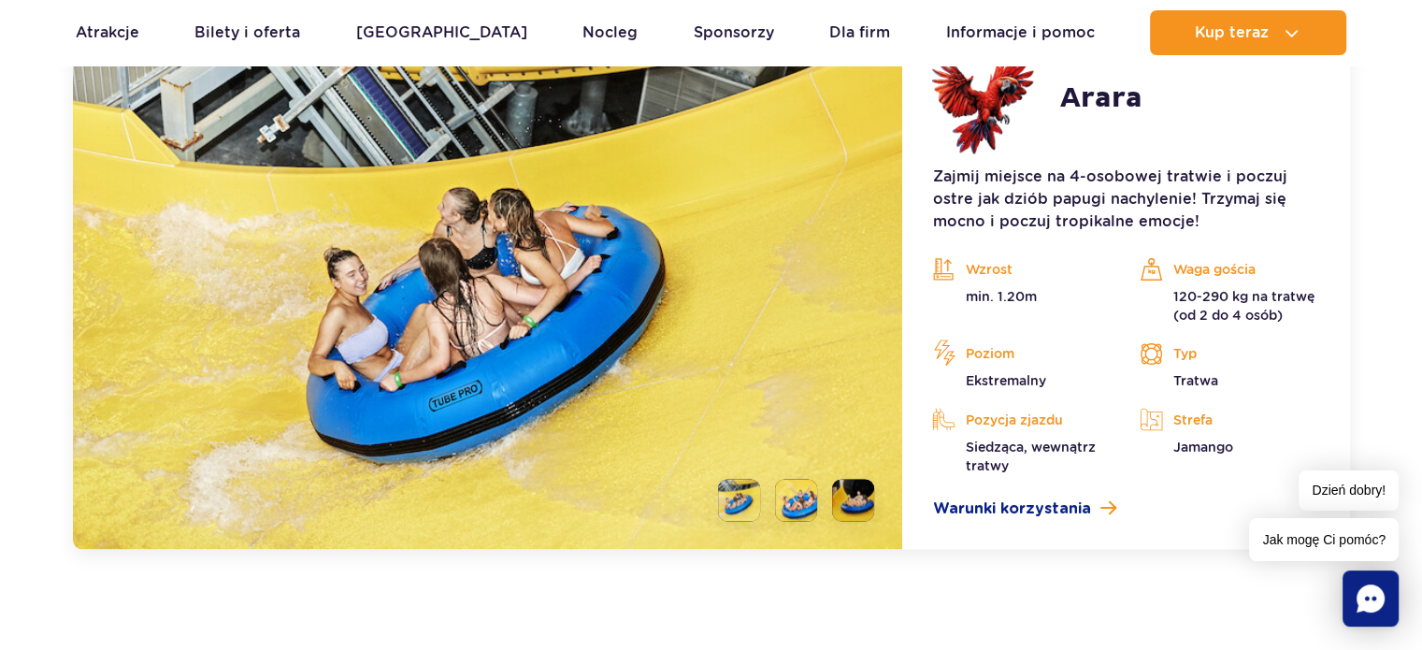
scroll to position [3248, 0]
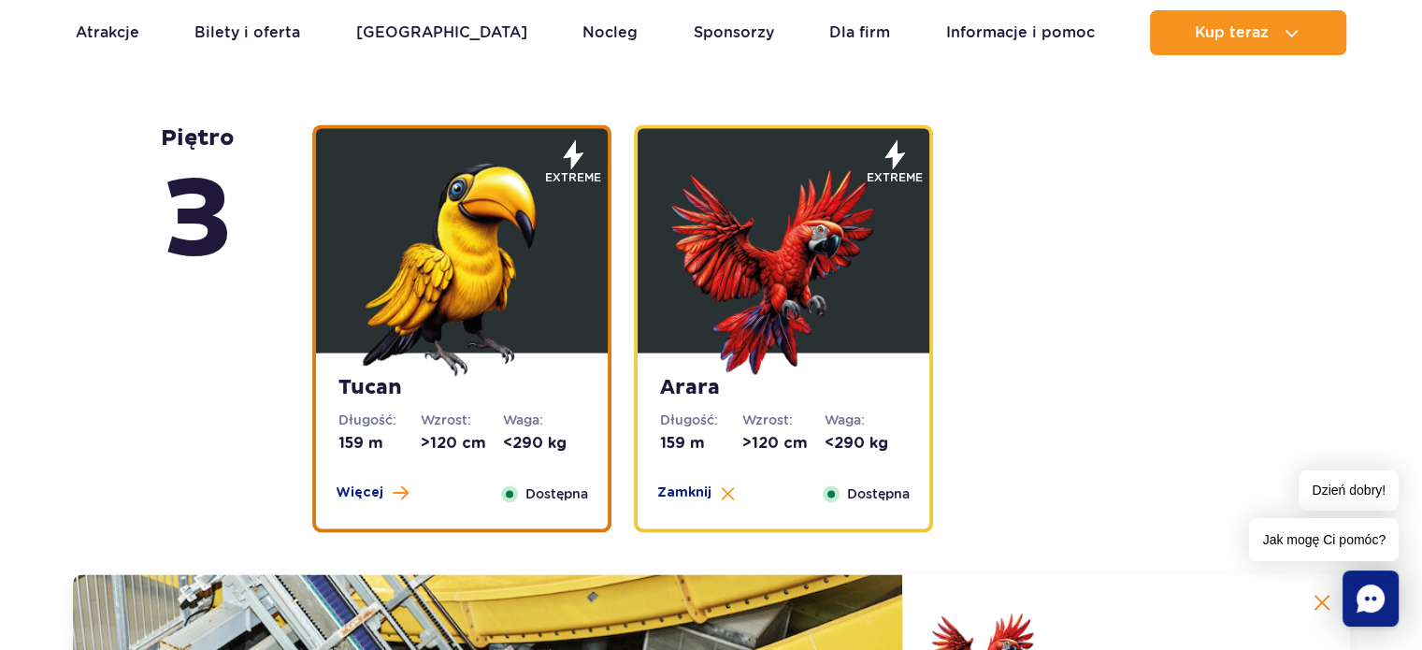
click at [552, 241] on img at bounding box center [462, 263] width 224 height 224
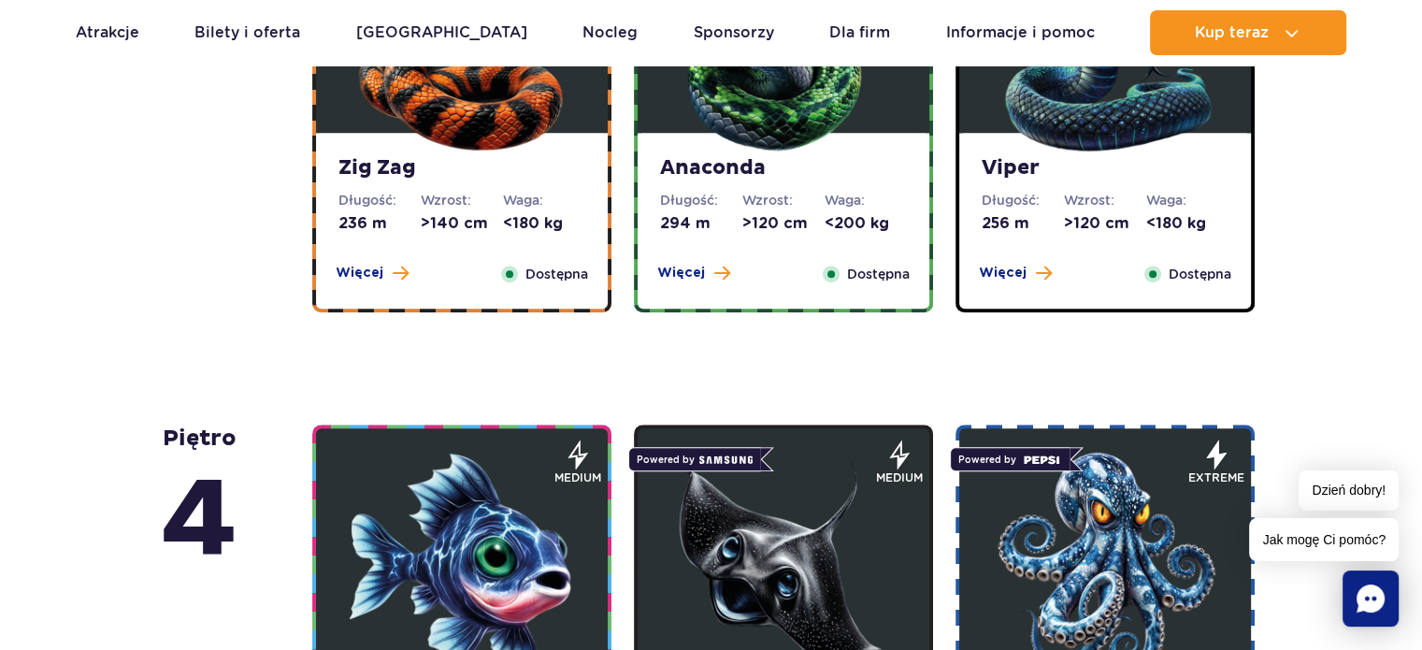
scroll to position [1372, 0]
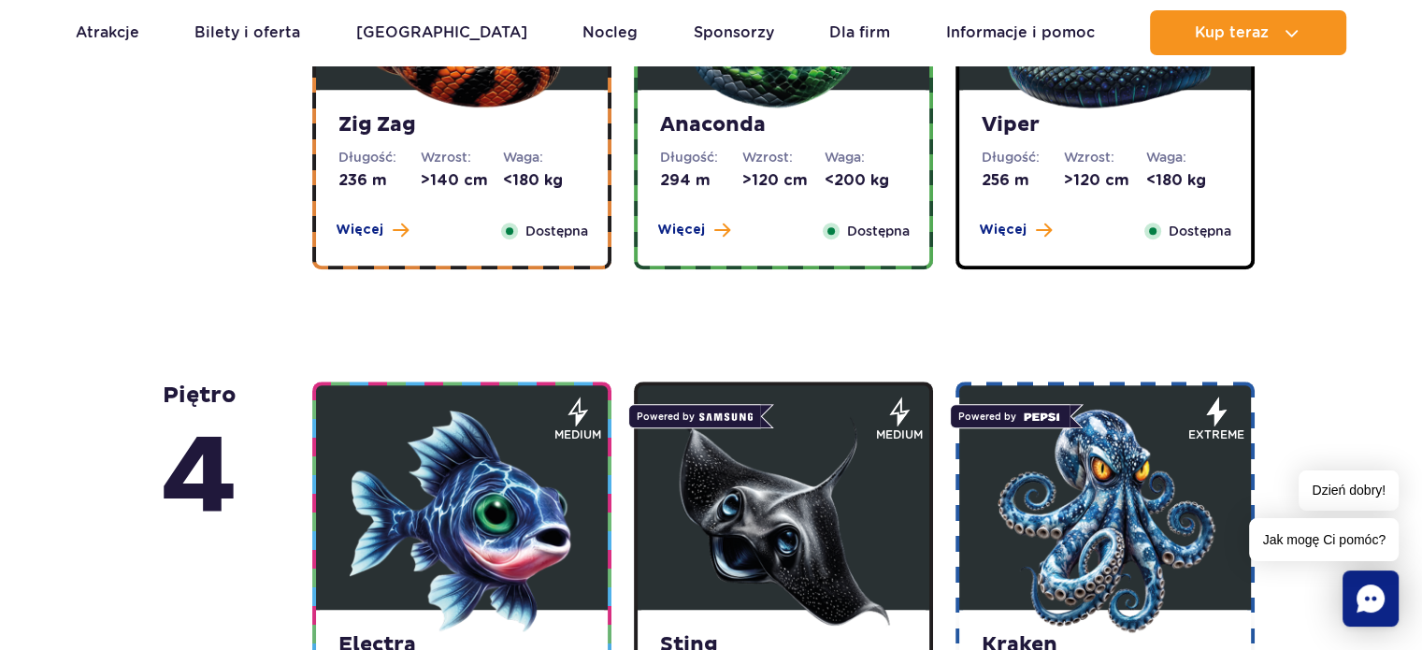
click at [438, 608] on img at bounding box center [462, 520] width 224 height 224
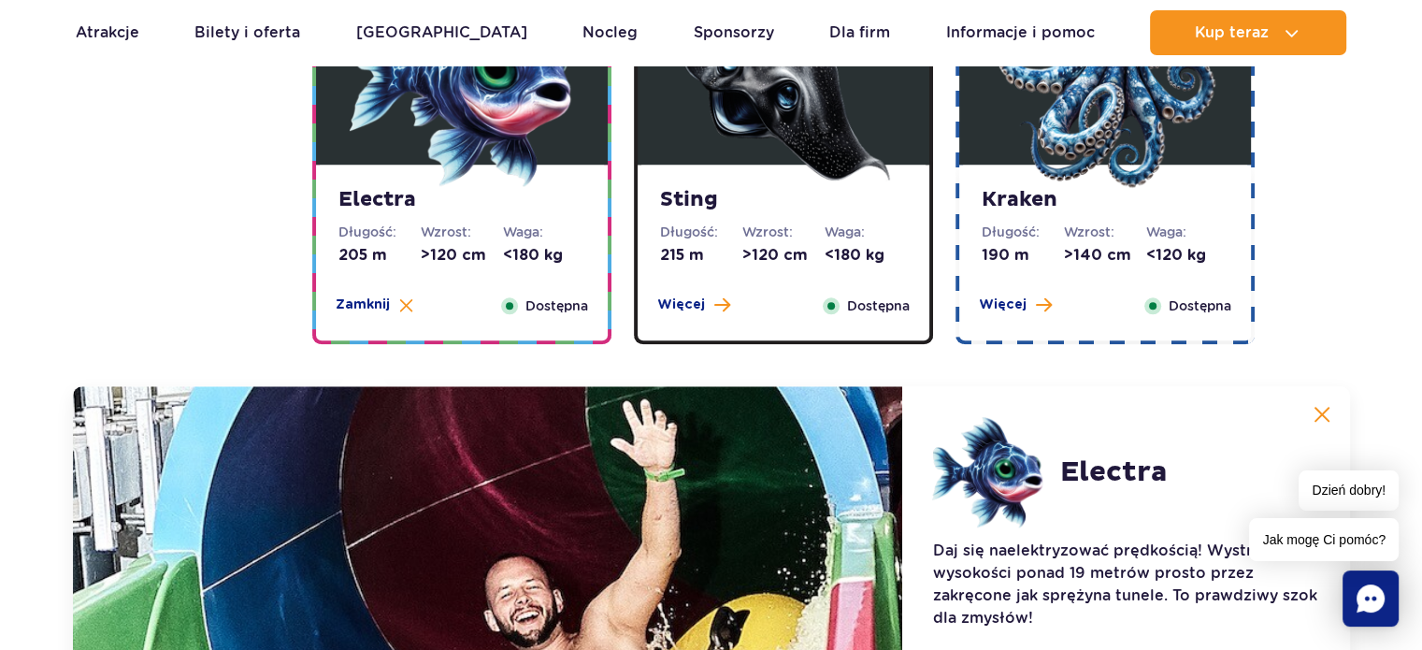
scroll to position [1810, 0]
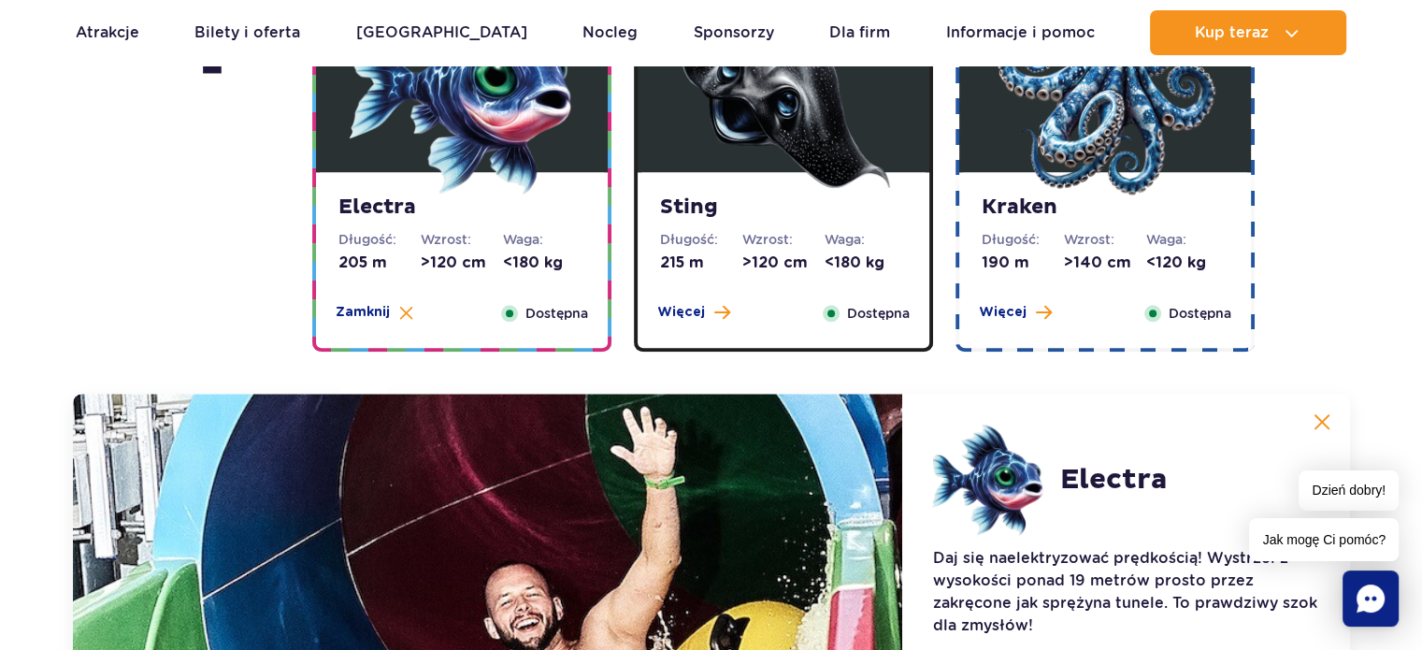
click at [809, 198] on strong "Sting" at bounding box center [783, 207] width 247 height 26
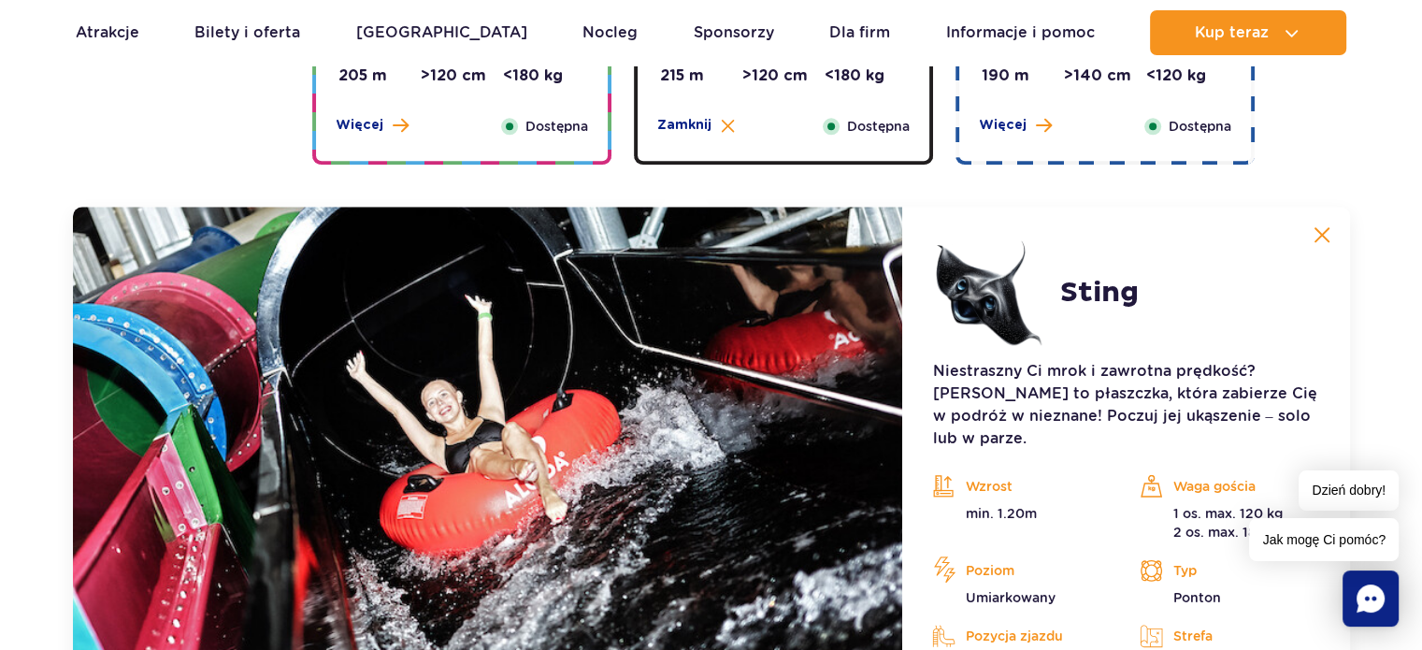
scroll to position [2090, 0]
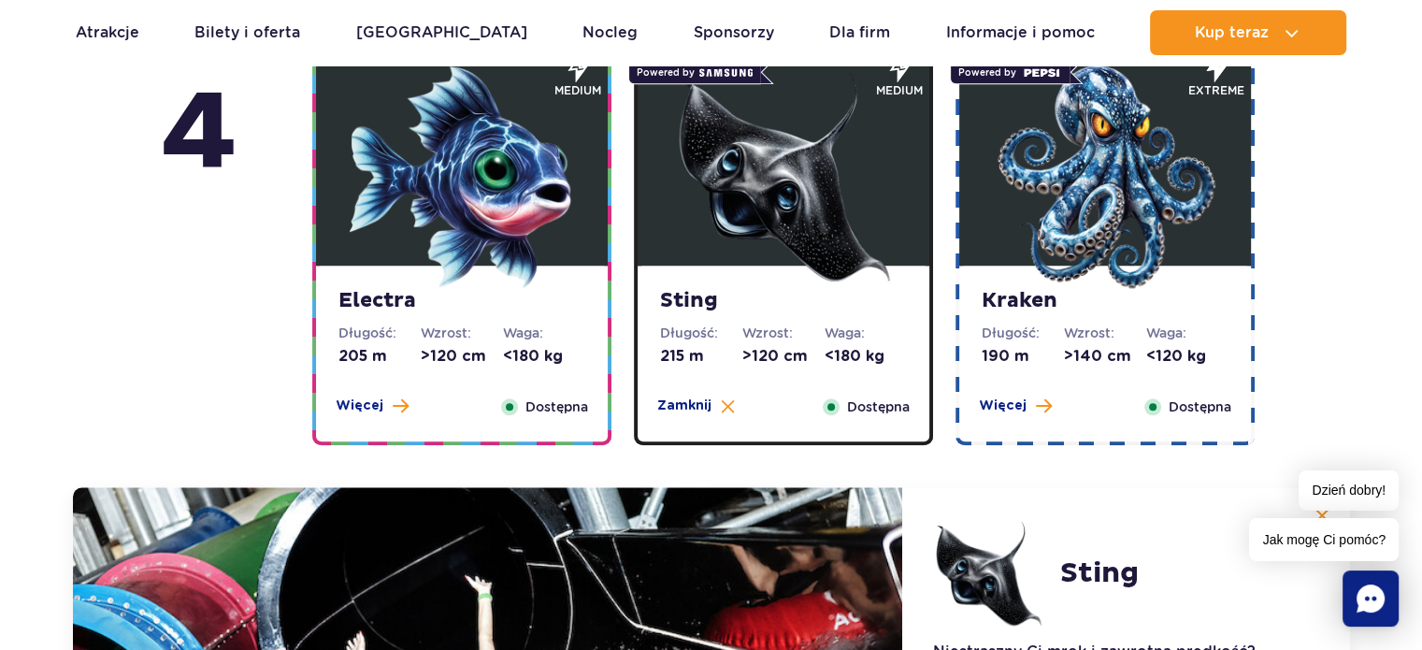
click at [1155, 257] on img at bounding box center [1105, 176] width 224 height 224
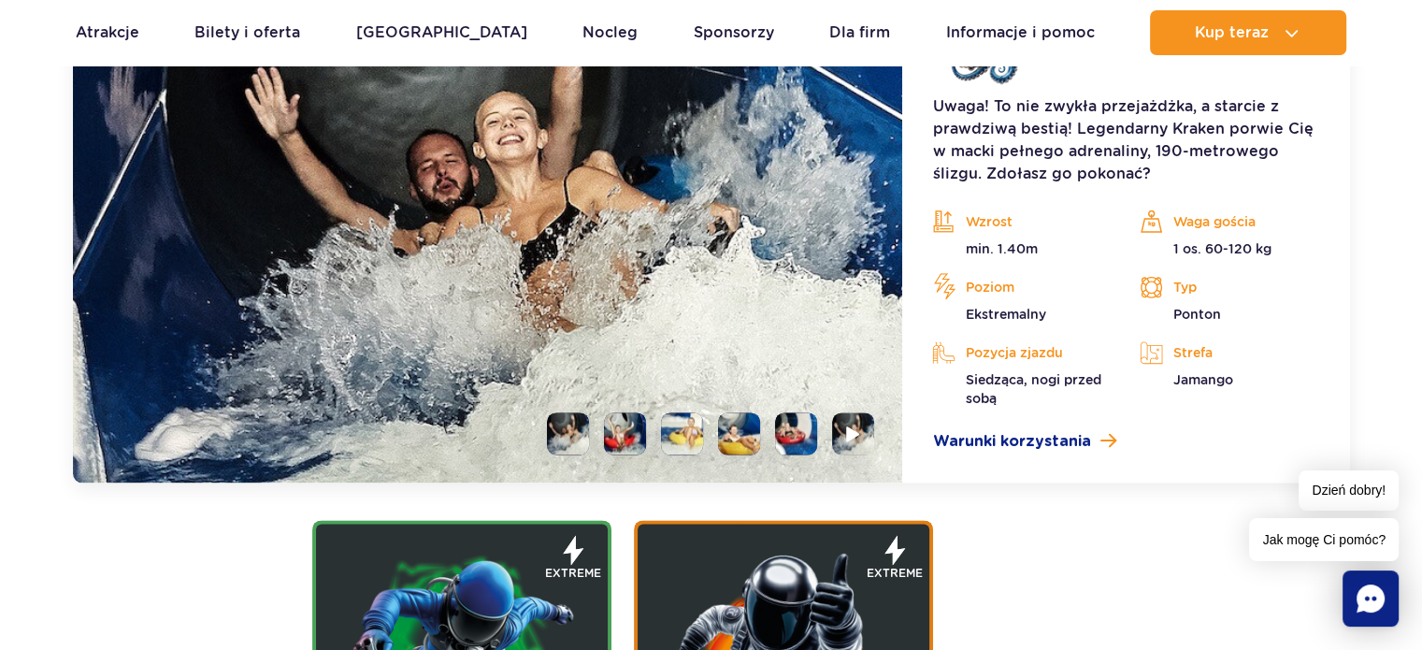
scroll to position [2370, 0]
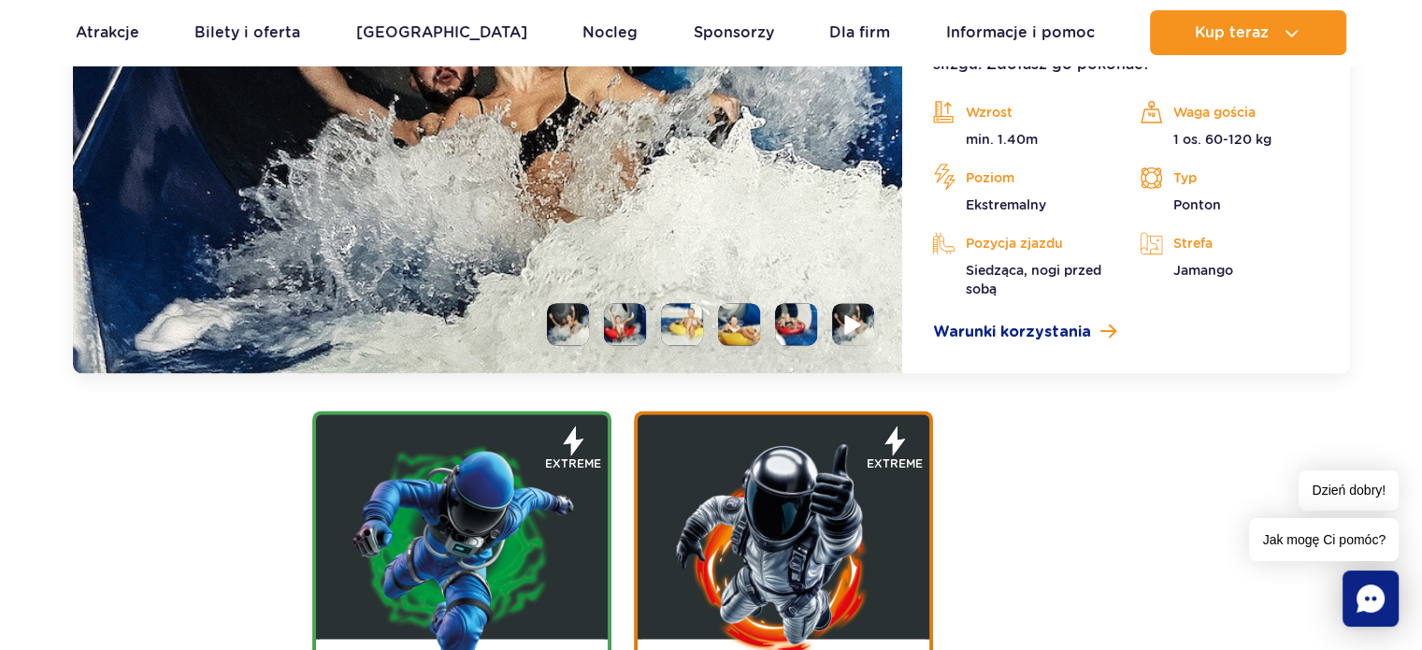
click at [841, 323] on li at bounding box center [853, 324] width 42 height 42
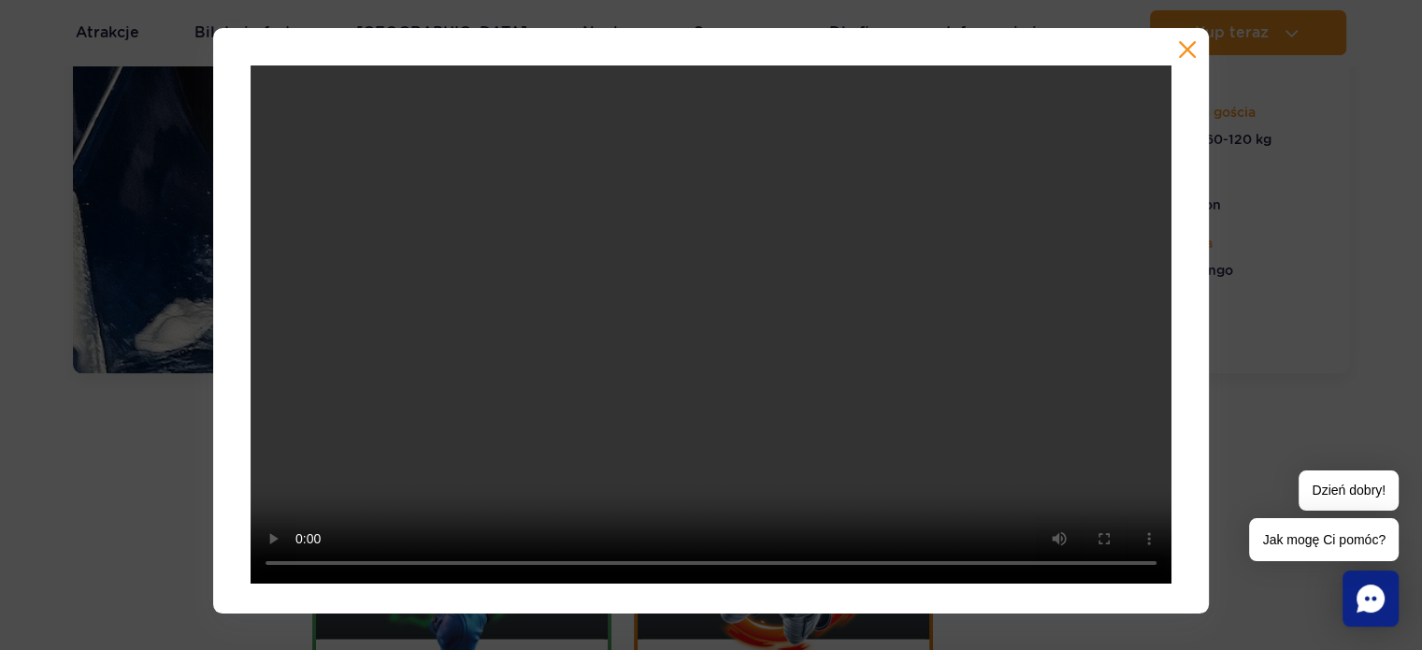
drag, startPoint x: 1181, startPoint y: 48, endPoint x: 1152, endPoint y: 55, distance: 30.8
click at [1181, 49] on button "button" at bounding box center [1187, 49] width 19 height 19
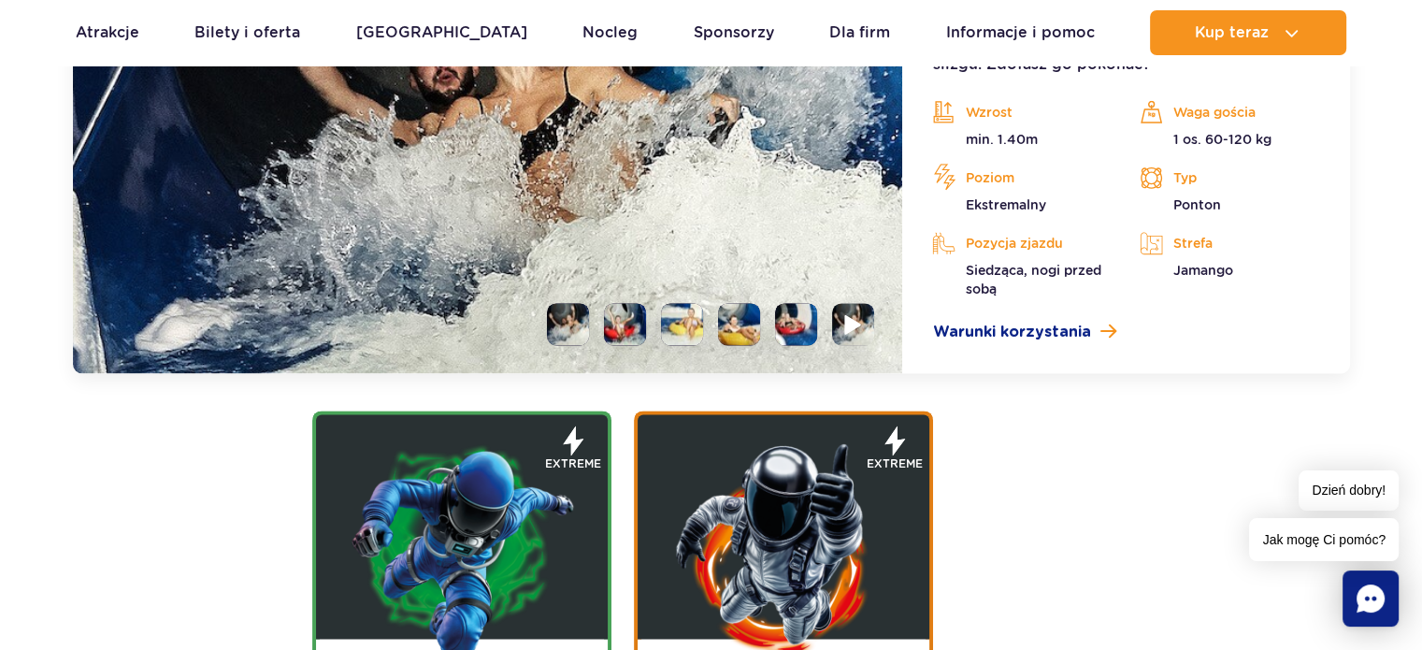
click at [849, 309] on li at bounding box center [853, 324] width 42 height 42
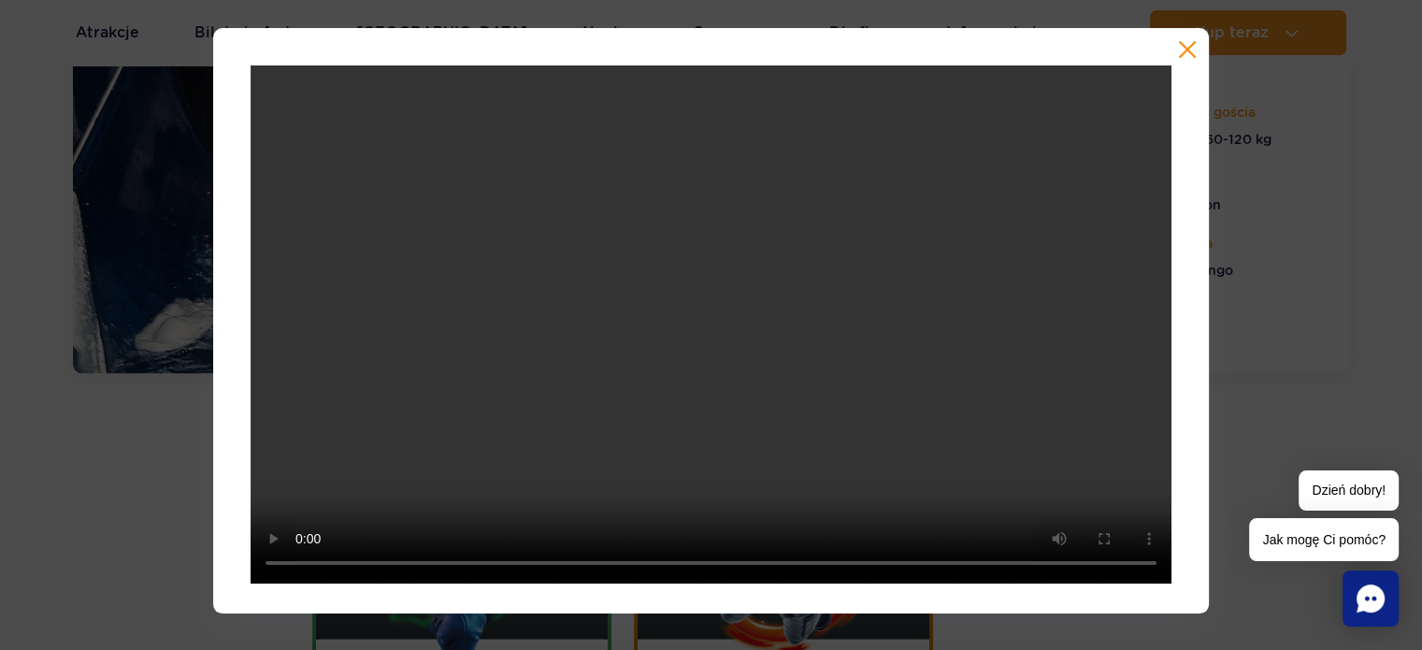
click at [1188, 40] on button "button" at bounding box center [1187, 49] width 19 height 19
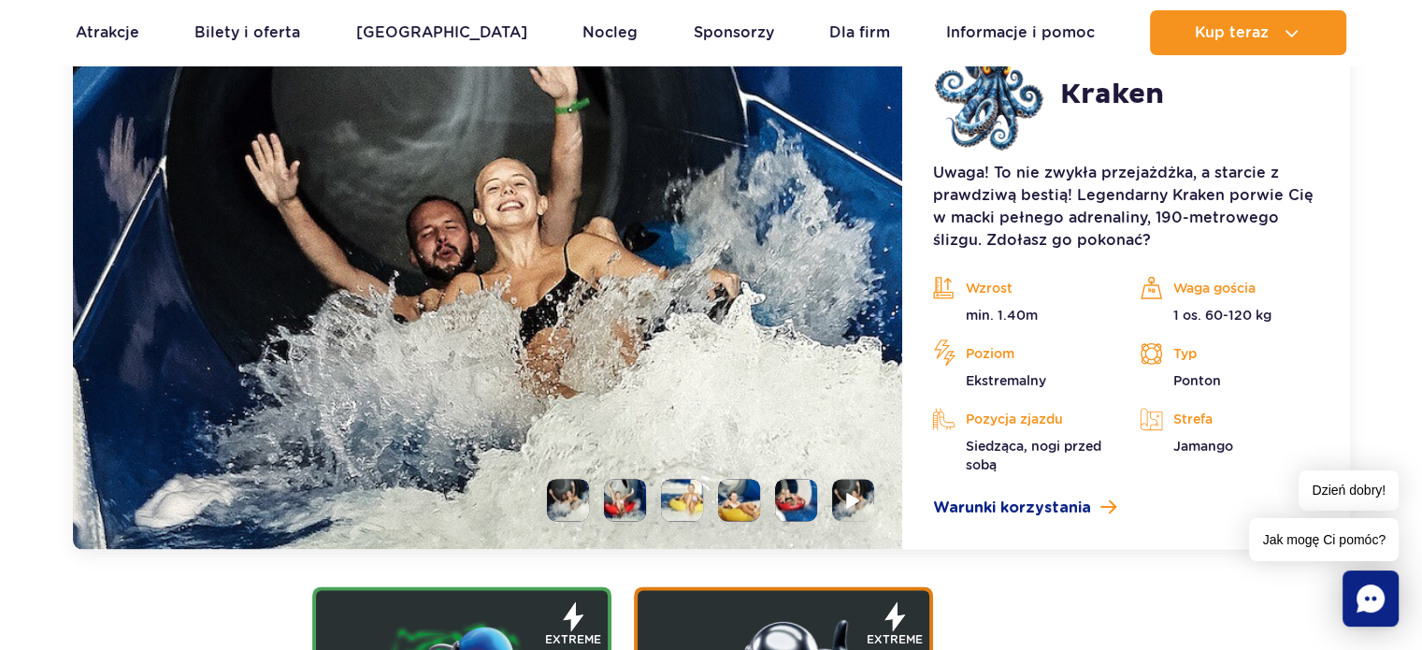
scroll to position [2183, 0]
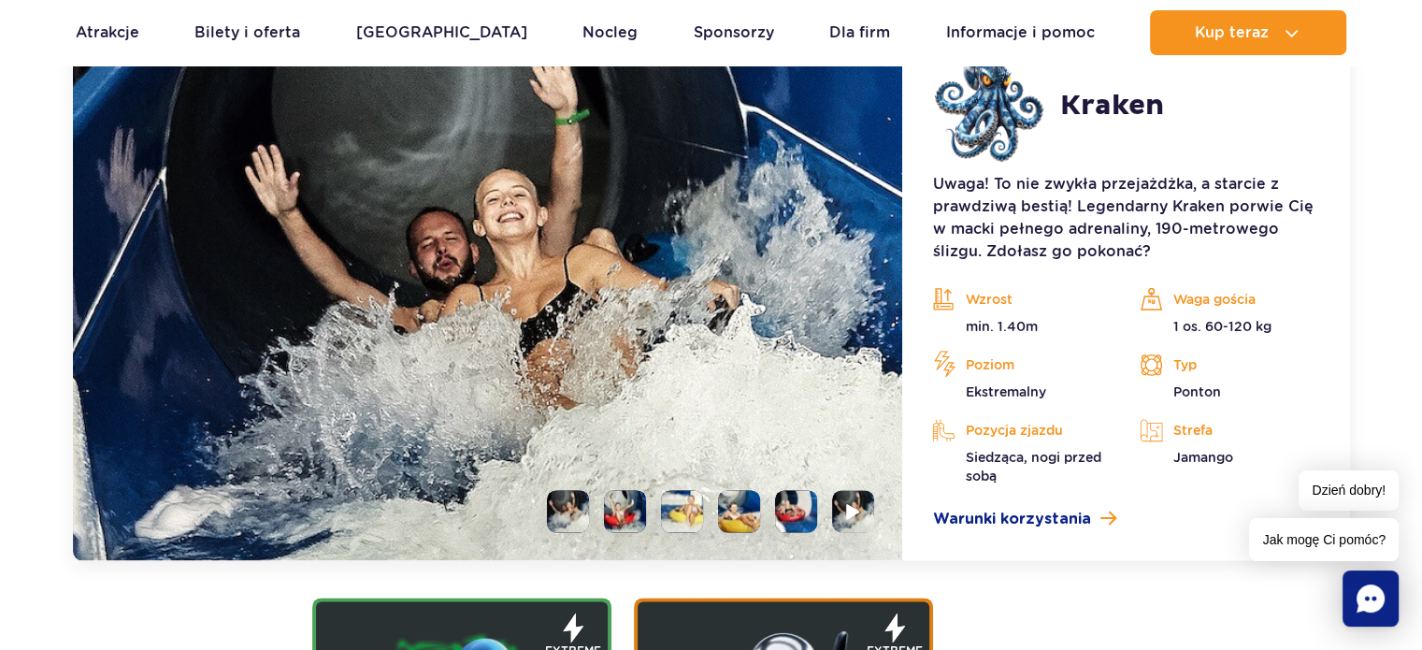
click at [620, 510] on li at bounding box center [625, 511] width 42 height 42
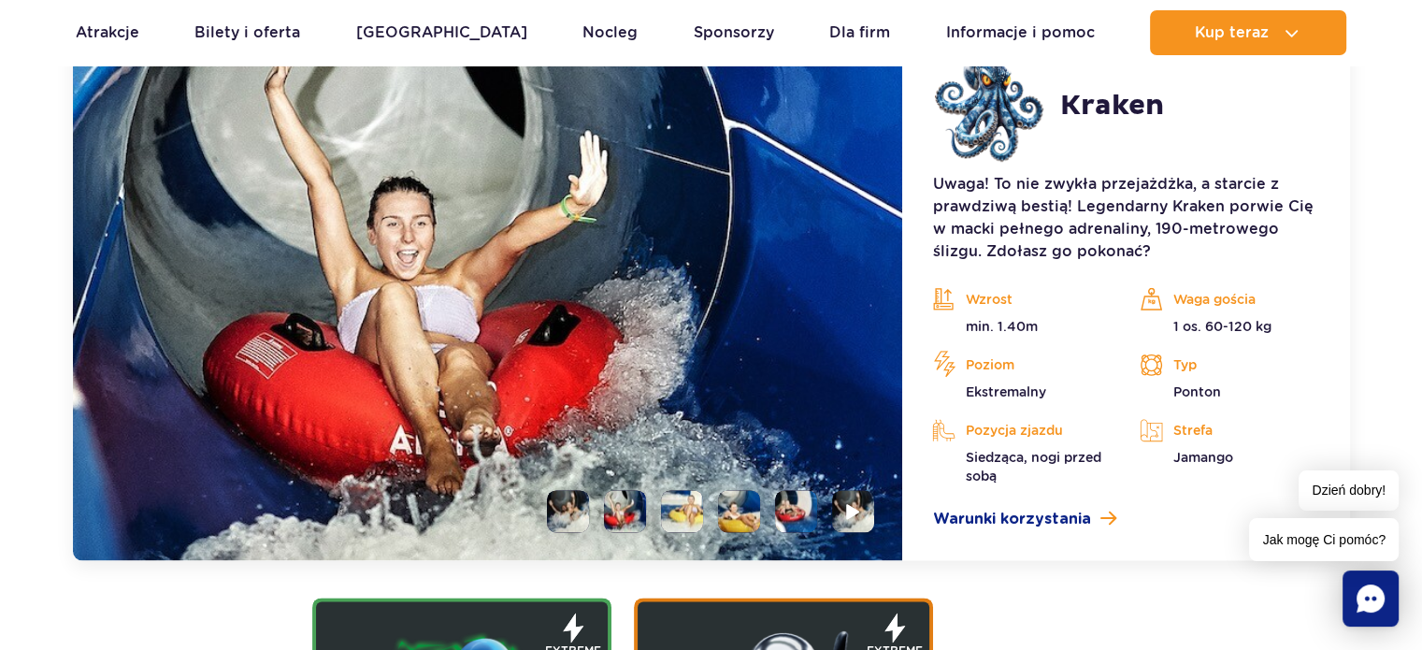
click at [766, 504] on ul at bounding box center [703, 511] width 342 height 42
click at [779, 511] on li at bounding box center [796, 511] width 42 height 42
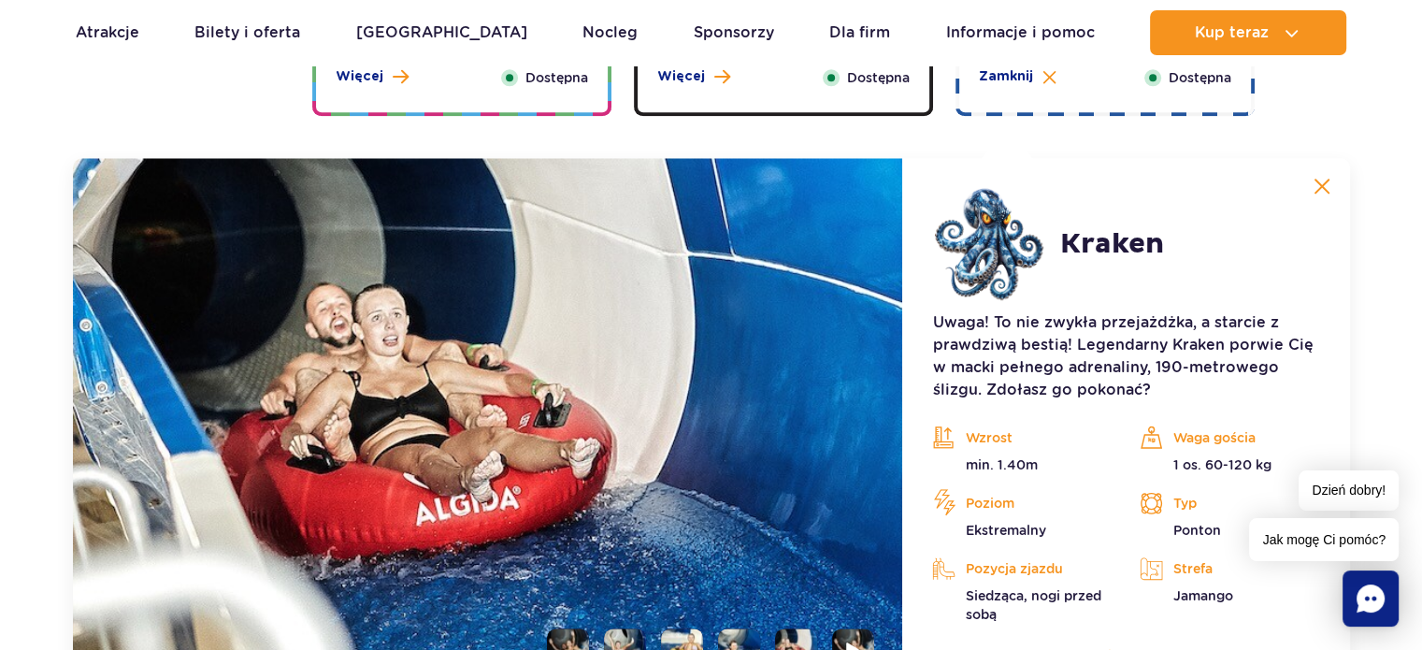
scroll to position [2090, 0]
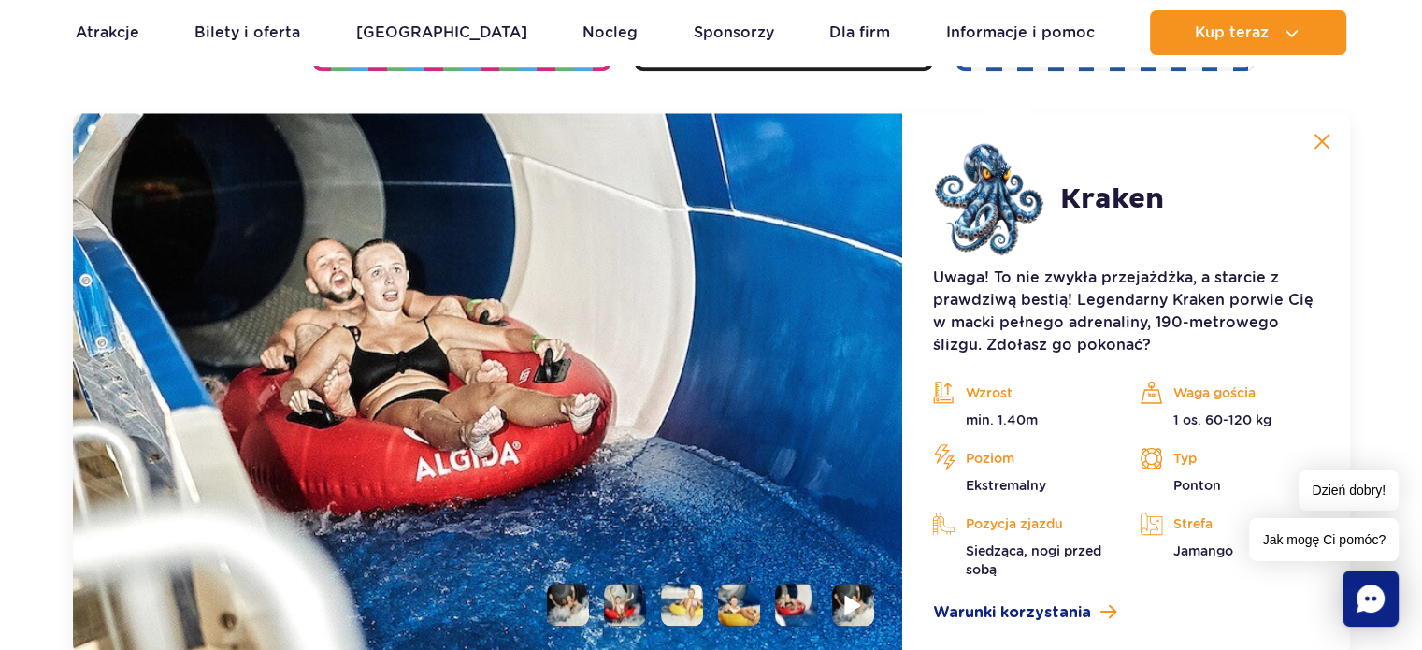
click at [867, 611] on li at bounding box center [853, 604] width 42 height 42
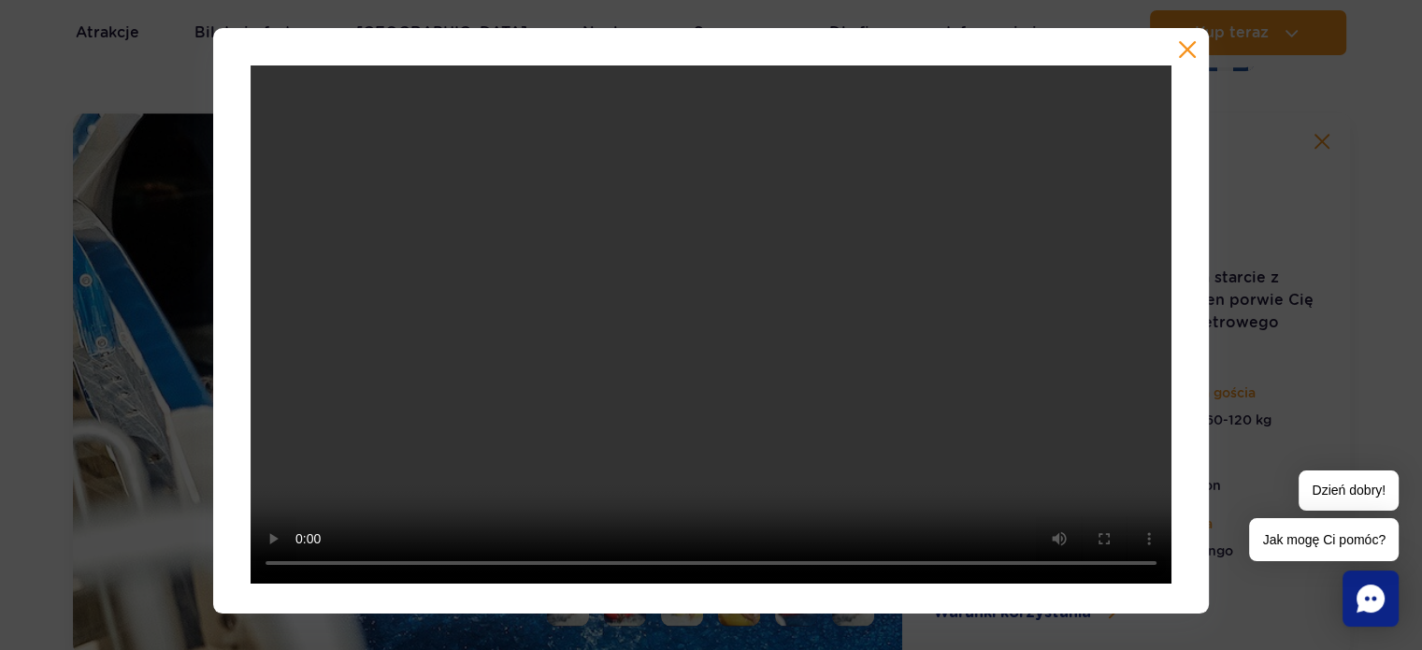
drag, startPoint x: 1195, startPoint y: 44, endPoint x: 1188, endPoint y: 70, distance: 27.2
click at [1195, 49] on button "button" at bounding box center [1187, 49] width 19 height 19
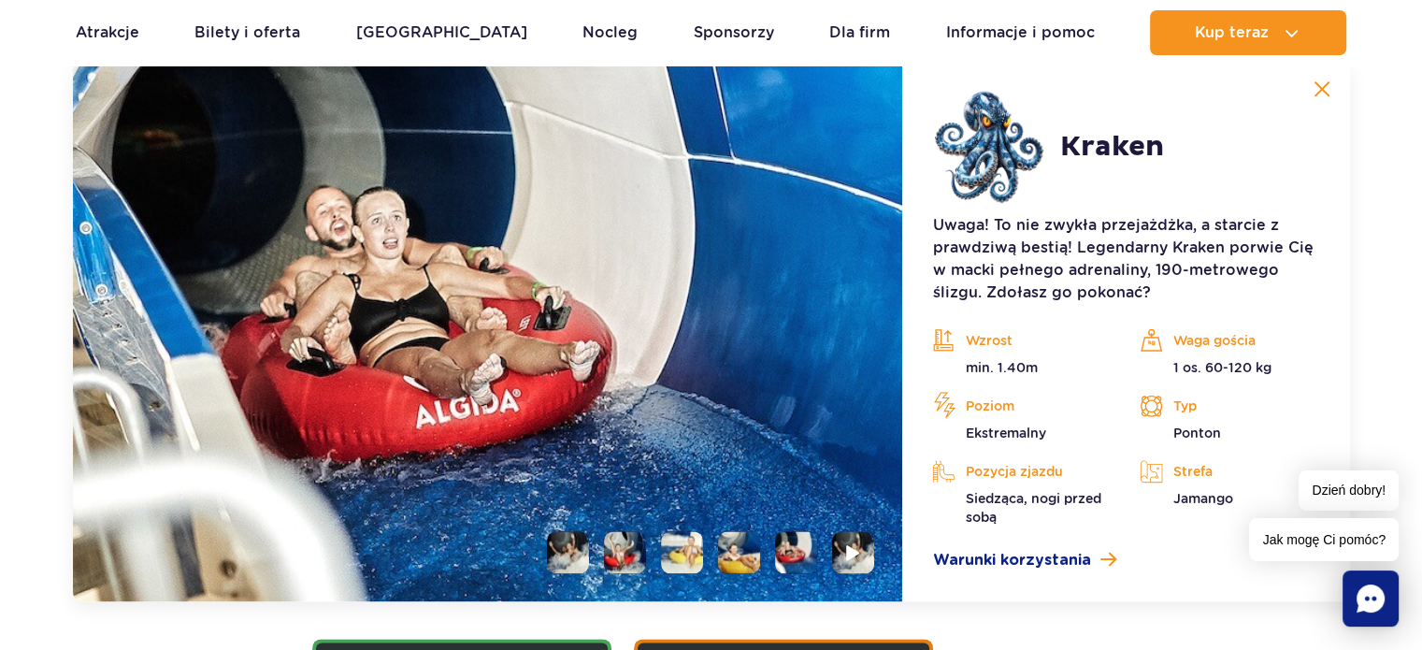
scroll to position [2183, 0]
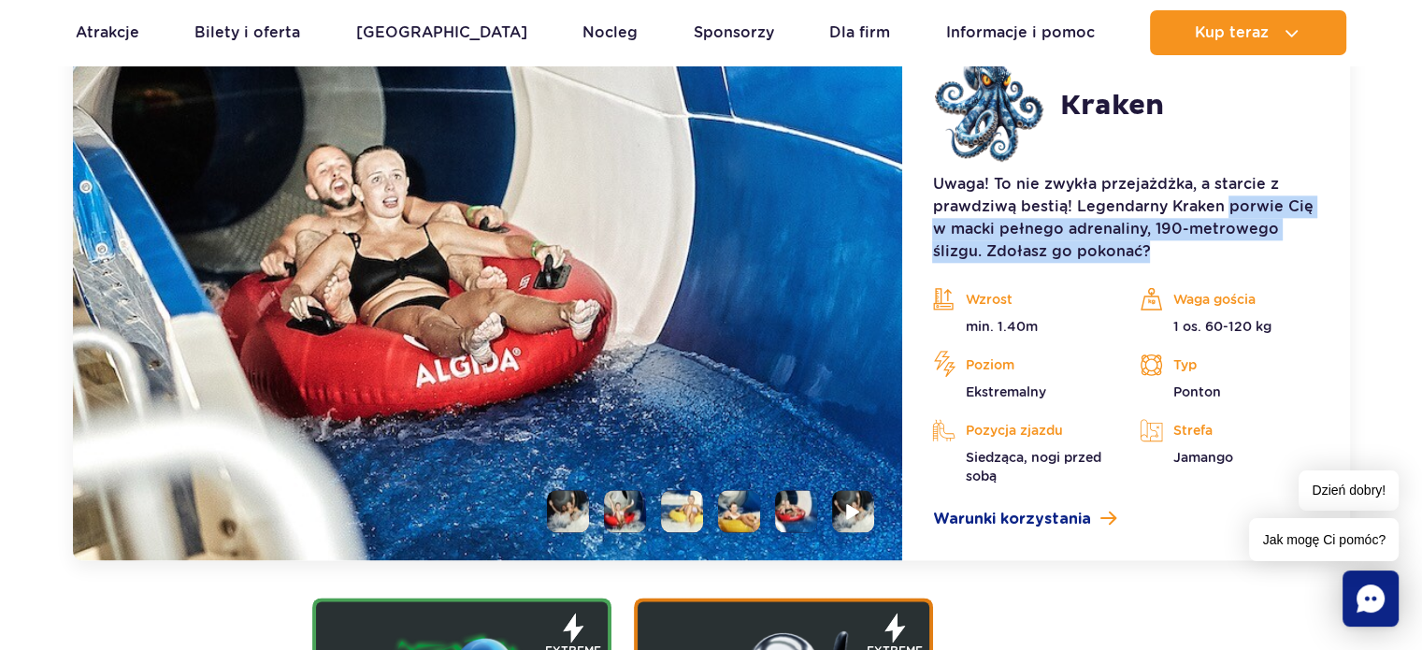
drag, startPoint x: 1226, startPoint y: 208, endPoint x: 1316, endPoint y: 268, distance: 108.4
click at [1316, 268] on div "Uwaga! To nie zwykła przejażdżka, a starcie z prawdziwą bestią! Legendarny Krak…" at bounding box center [1125, 351] width 387 height 357
click at [1316, 265] on div "Uwaga! To nie zwykła przejażdżka, a starcie z prawdziwą bestią! Legendarny Krak…" at bounding box center [1125, 351] width 387 height 357
click at [1296, 260] on p "Uwaga! To nie zwykła przejażdżka, a starcie z prawdziwą bestią! Legendarny Krak…" at bounding box center [1125, 218] width 387 height 90
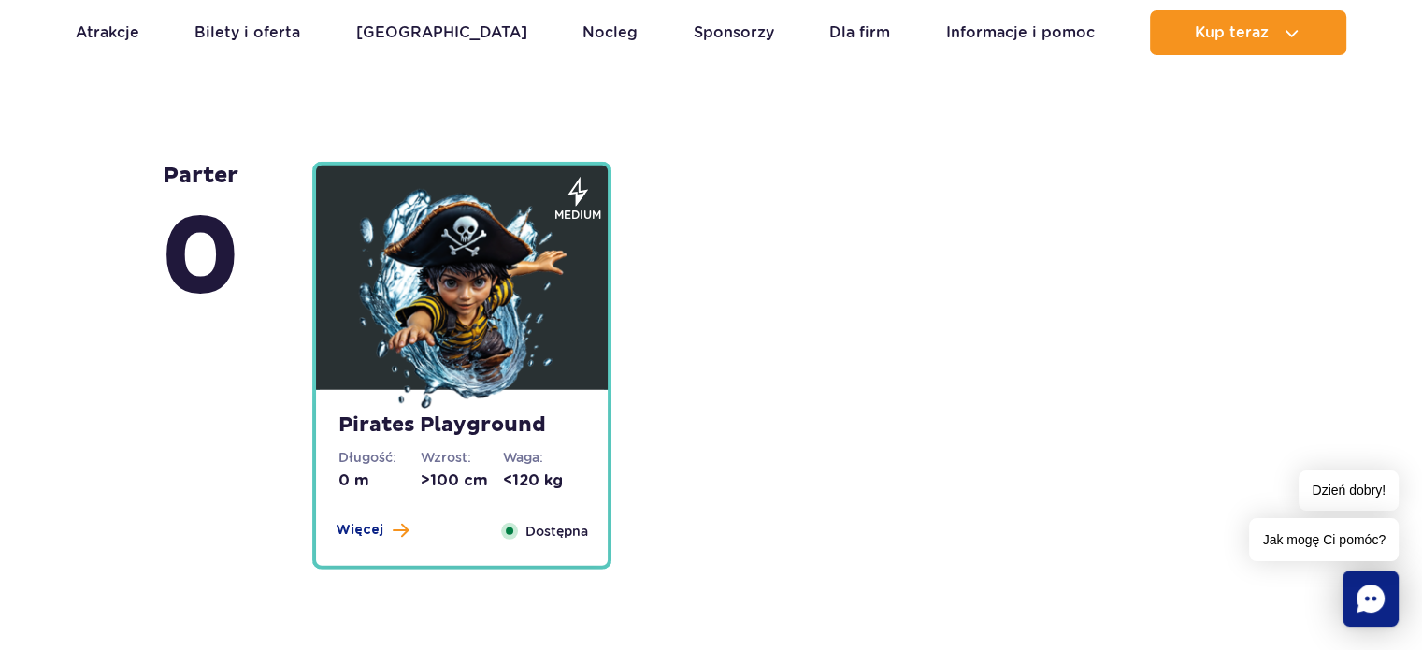
scroll to position [5174, 0]
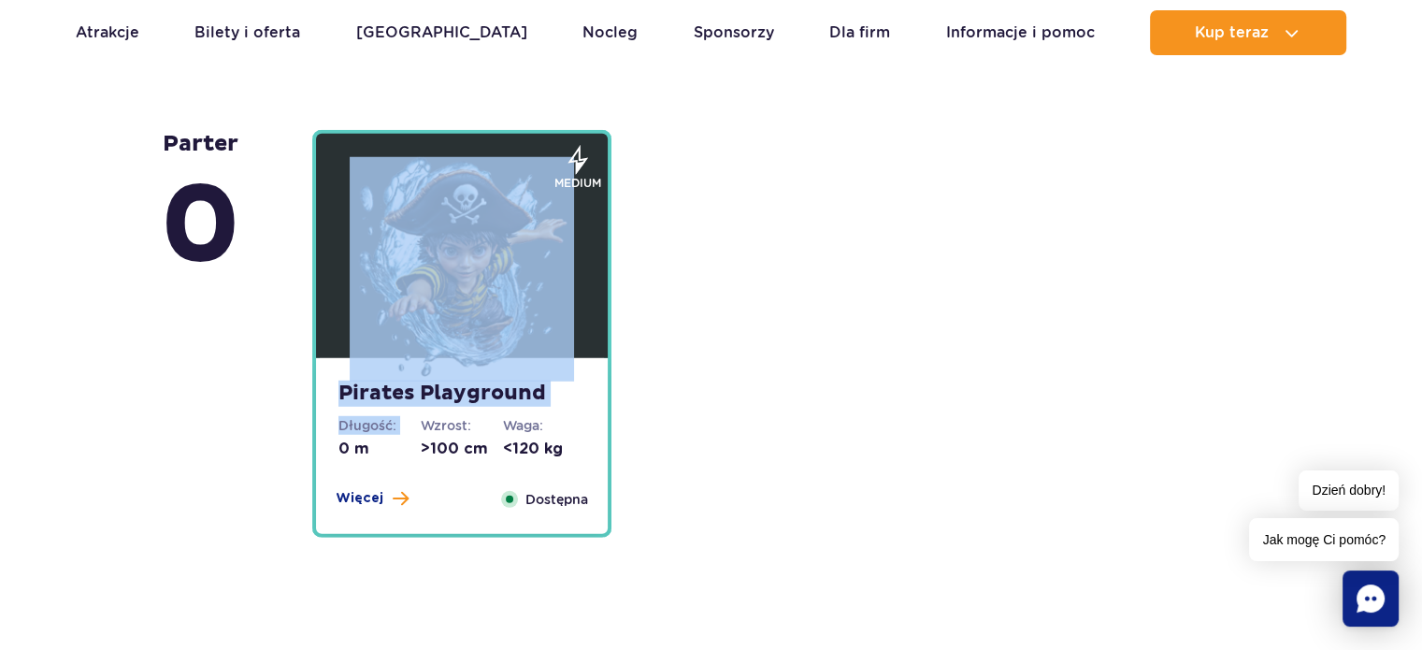
drag, startPoint x: 339, startPoint y: 444, endPoint x: 271, endPoint y: 430, distance: 69.7
click at [262, 437] on div "Parter 0 [GEOGRAPHIC_DATA] Długość: 0 m Wzrost: >100 cm Waga: <120 kg Więcej Za…" at bounding box center [711, 334] width 1100 height 408
drag, startPoint x: 280, startPoint y: 429, endPoint x: 345, endPoint y: 418, distance: 65.5
click at [280, 429] on div "Parter 0" at bounding box center [236, 334] width 151 height 408
click at [714, 327] on div "Pirates Playground Długość: 0 m Wzrost: >100 cm Waga: <120 kg Więcej Zamknij Do…" at bounding box center [786, 334] width 971 height 408
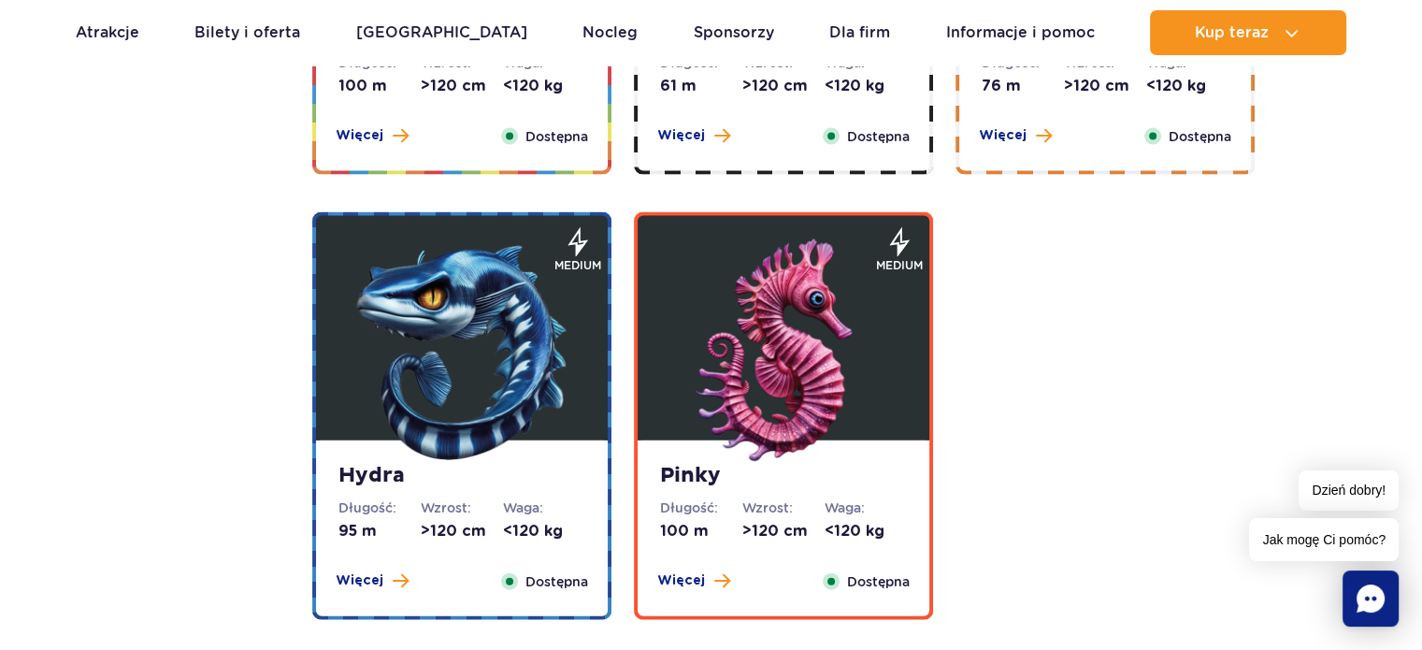
click at [801, 287] on img at bounding box center [783, 351] width 224 height 224
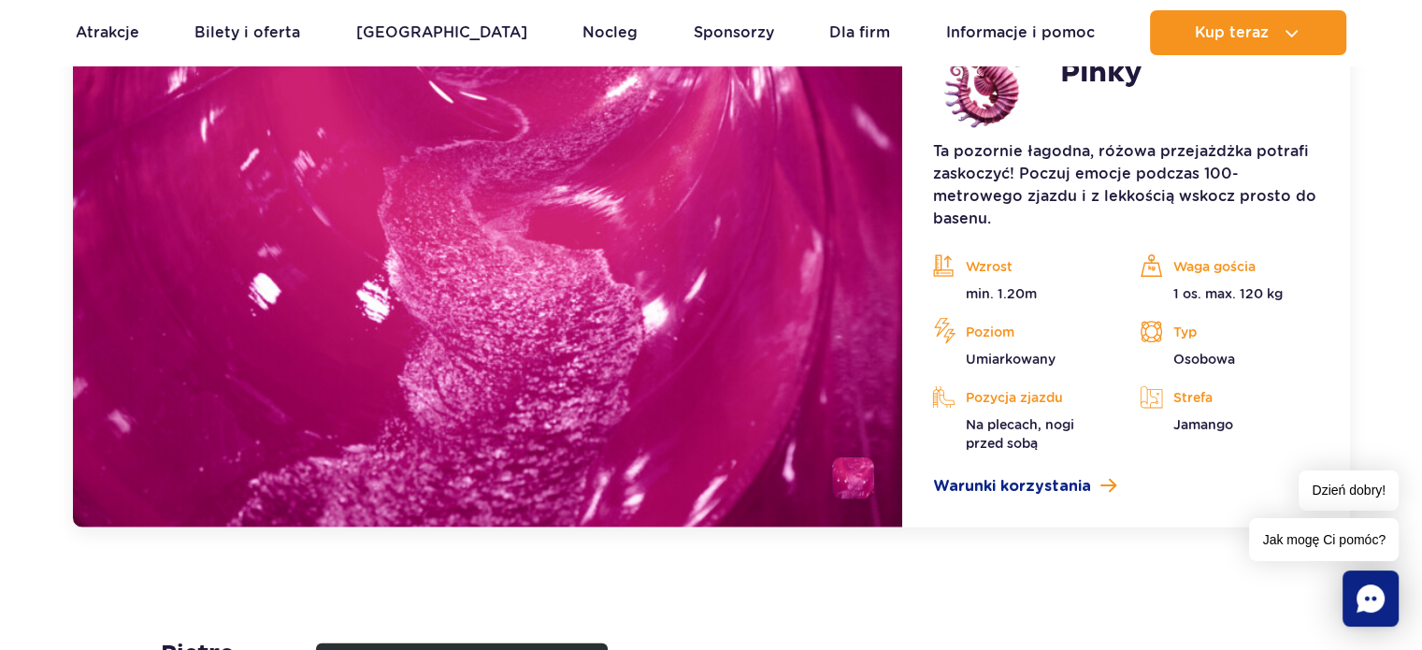
scroll to position [4113, 0]
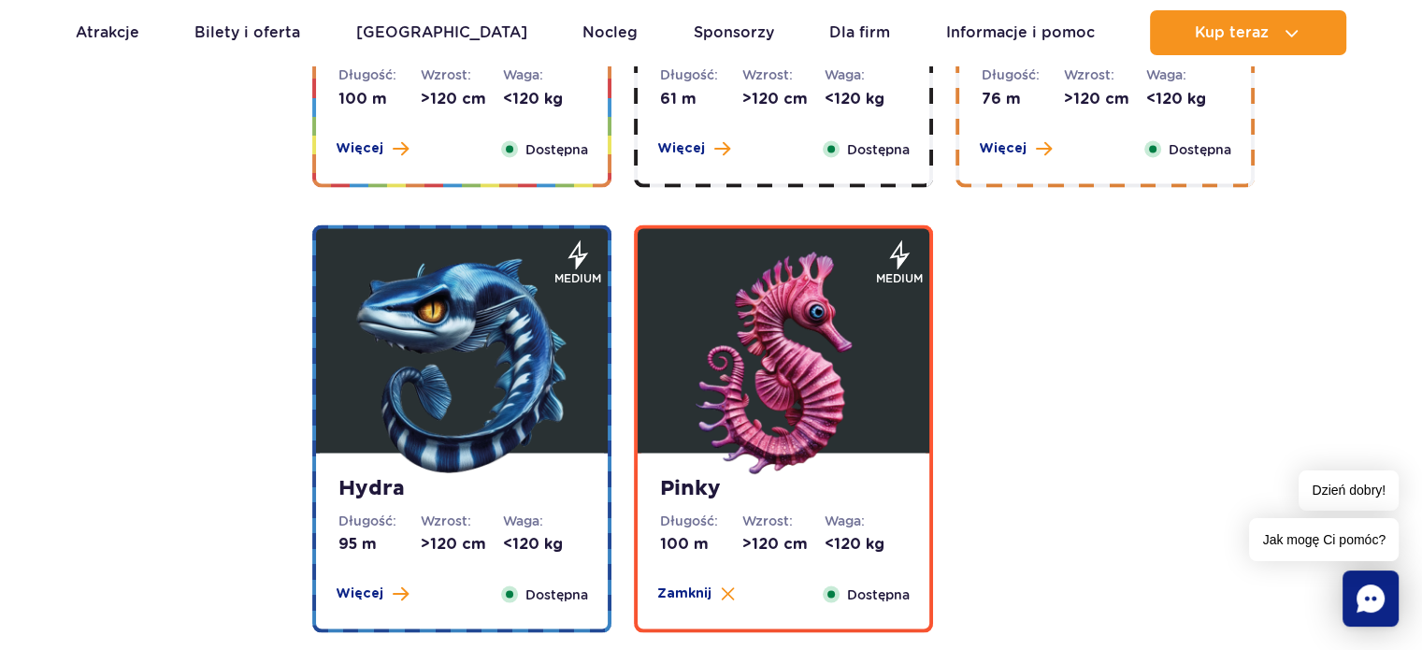
click at [550, 337] on img at bounding box center [462, 363] width 224 height 224
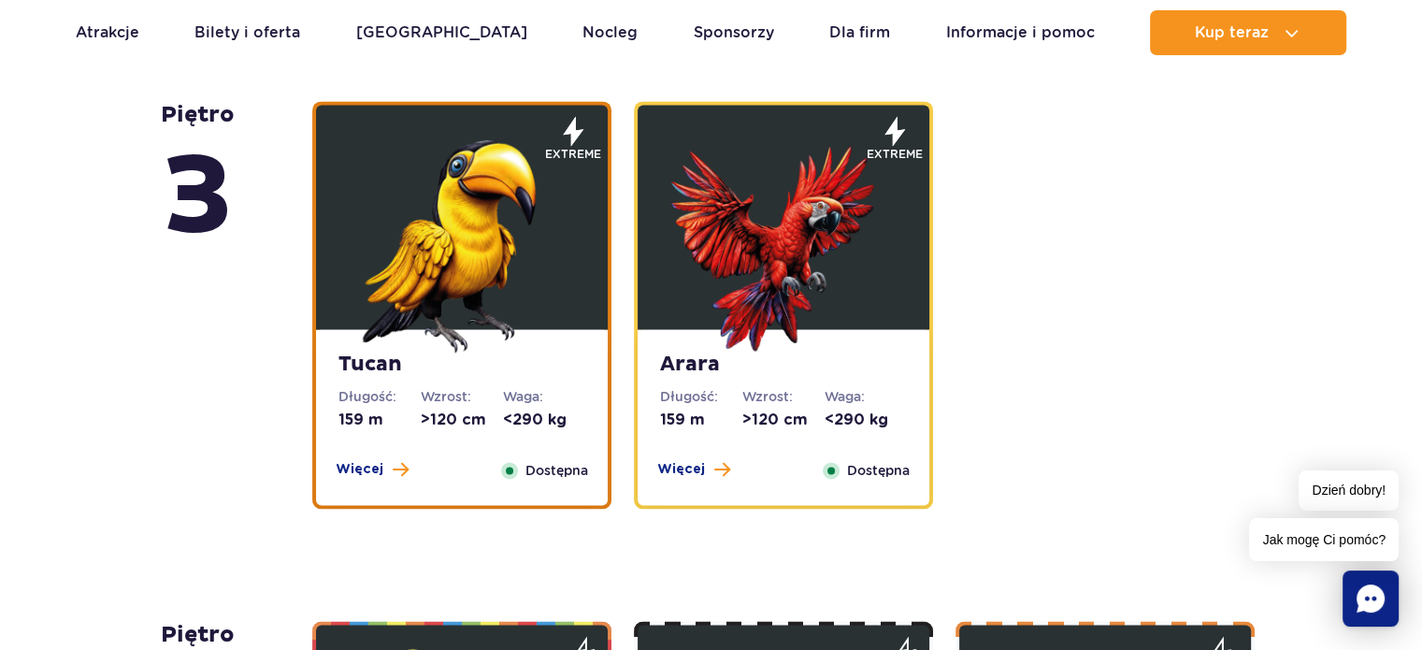
scroll to position [2524, 0]
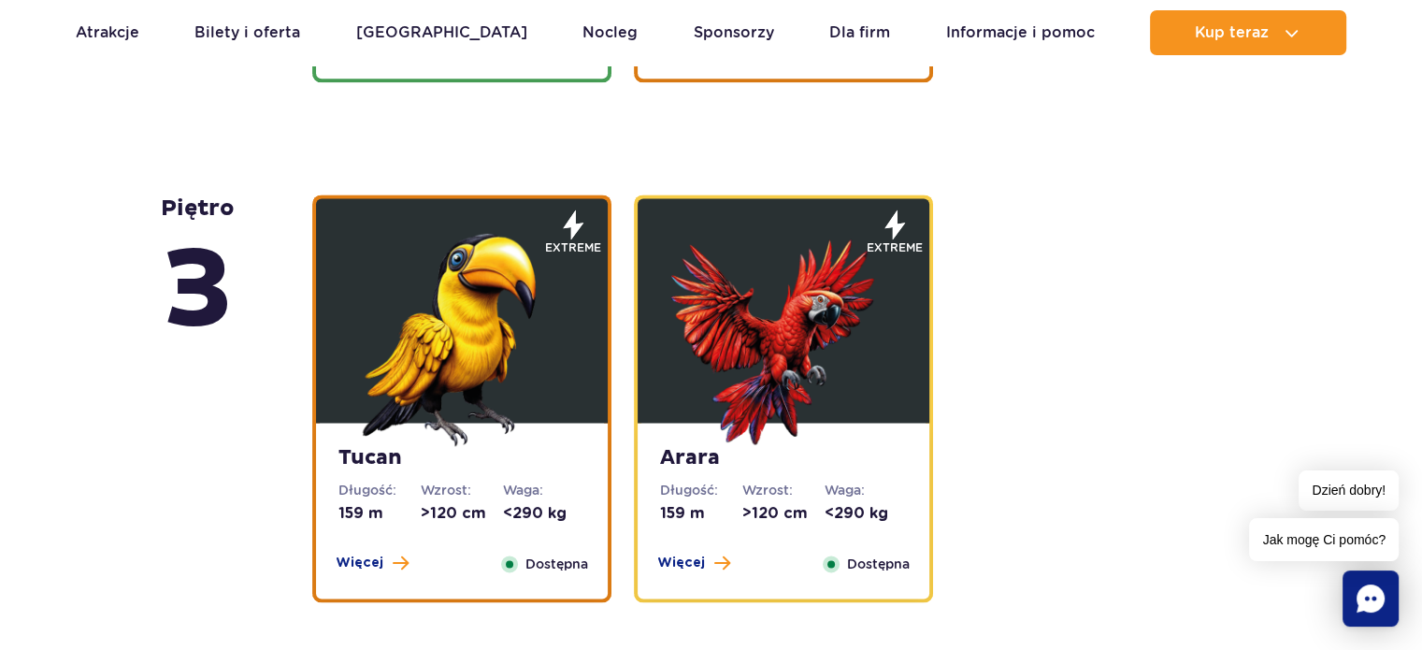
click at [524, 314] on img at bounding box center [462, 334] width 224 height 224
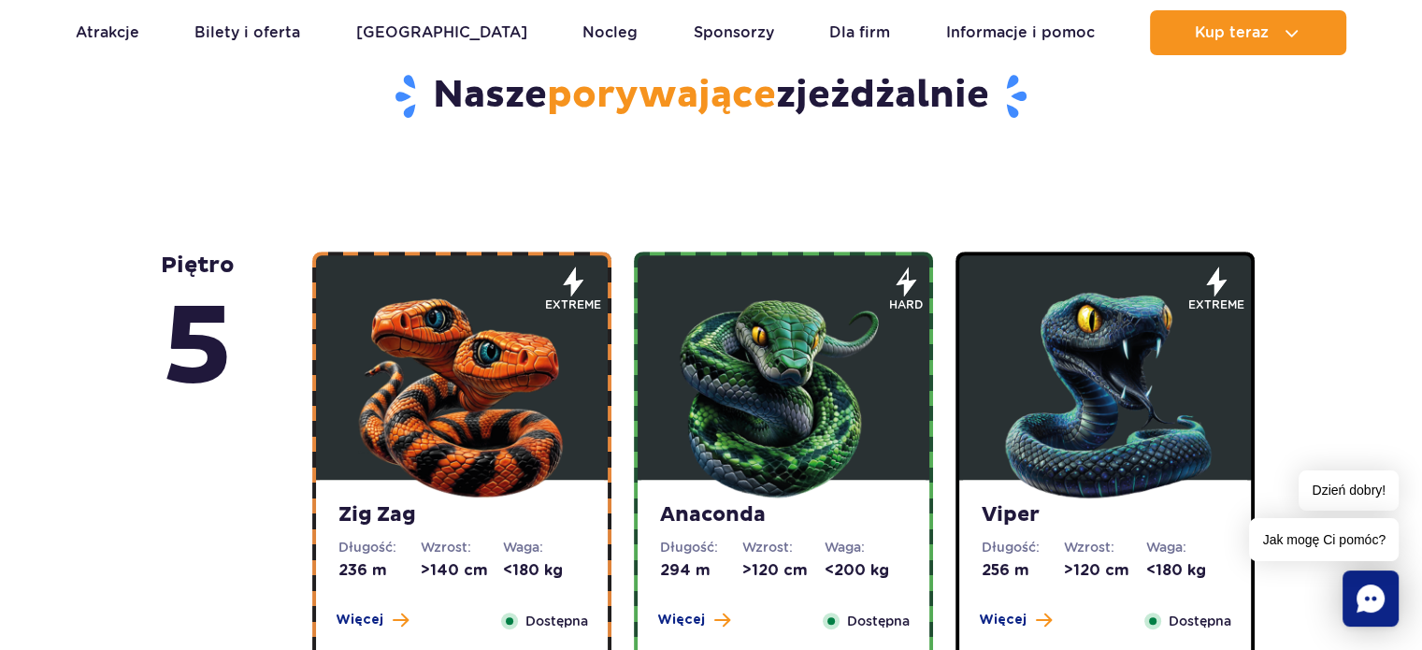
scroll to position [1092, 0]
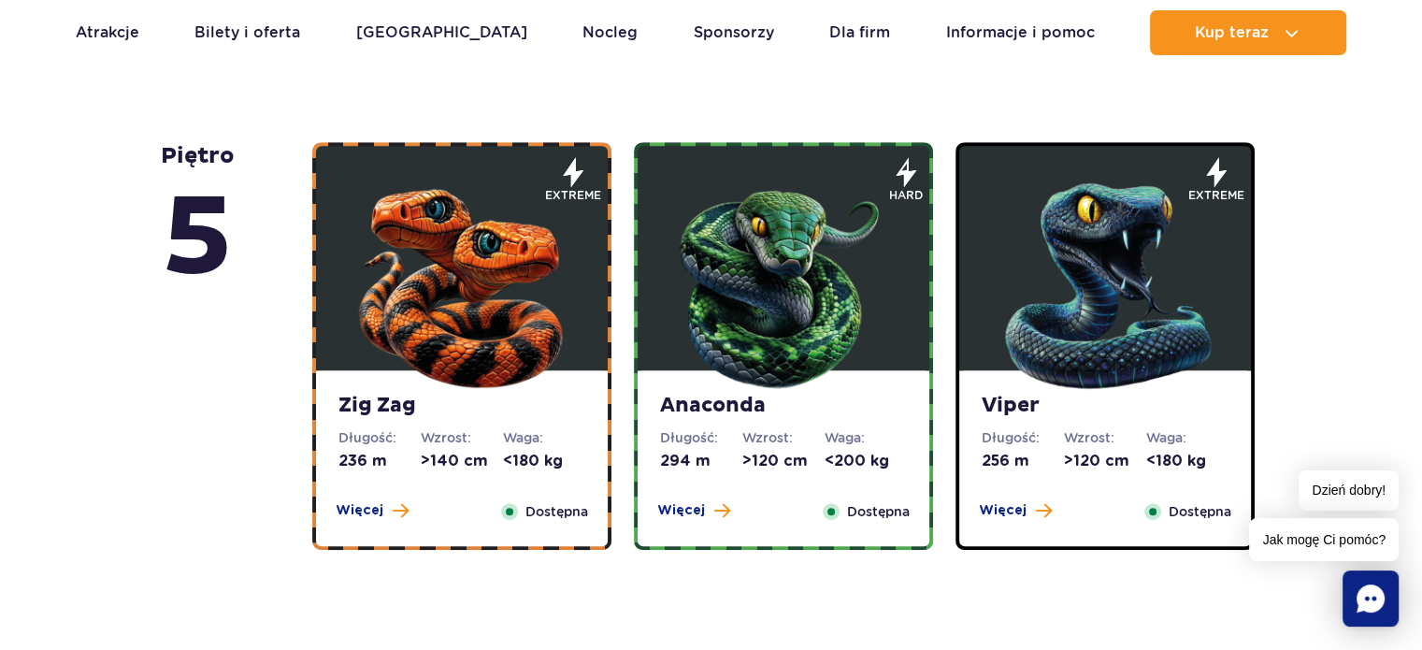
drag, startPoint x: 952, startPoint y: 114, endPoint x: 971, endPoint y: 134, distance: 27.1
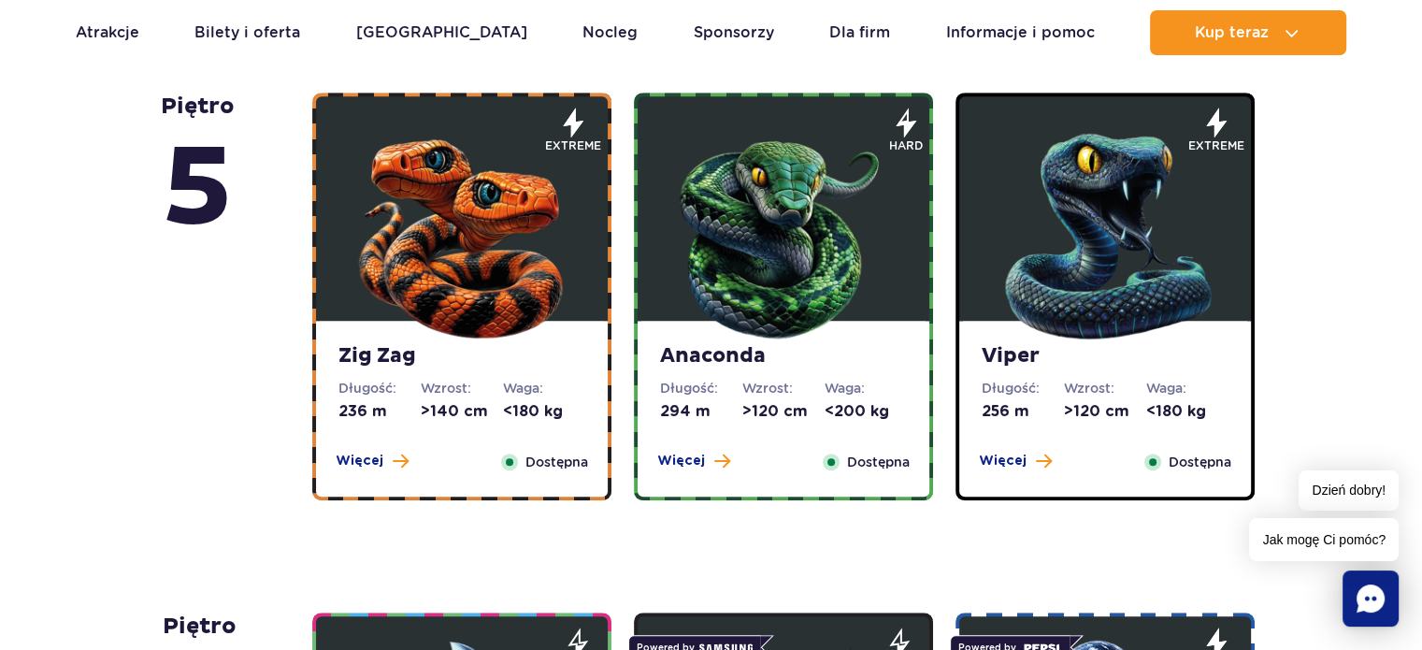
scroll to position [1185, 0]
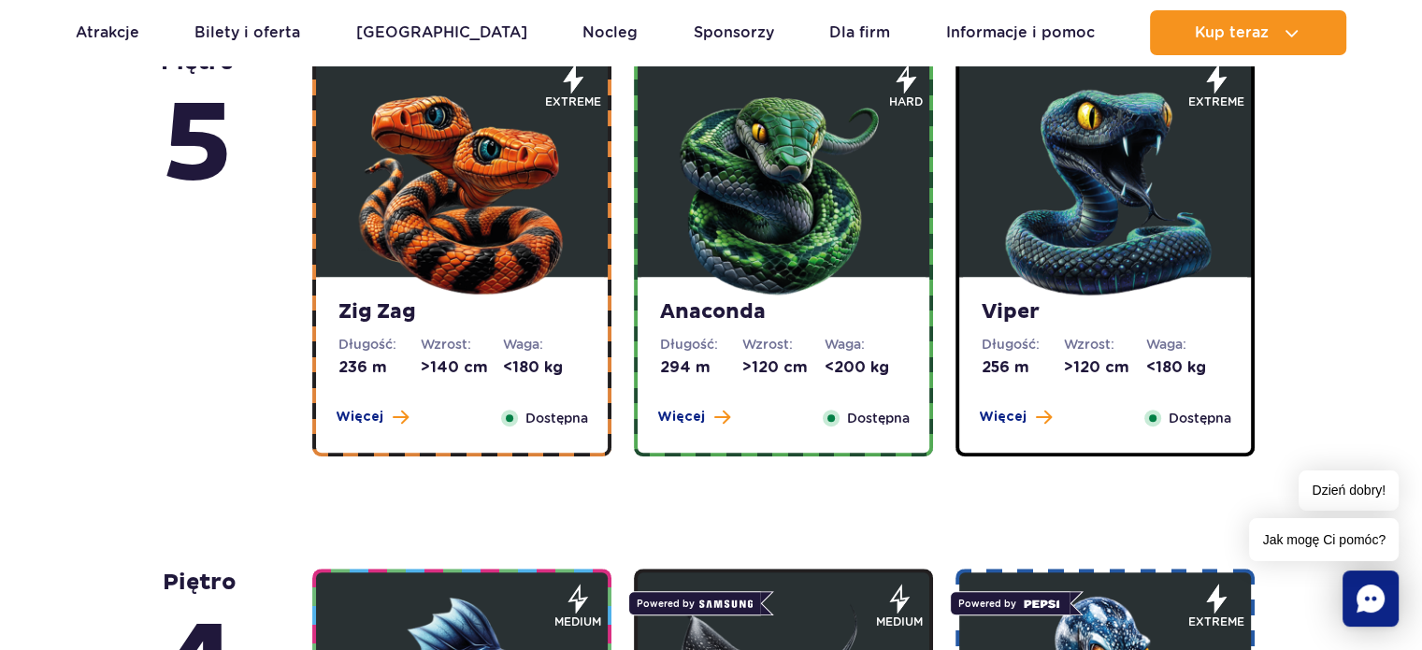
click at [881, 287] on img at bounding box center [783, 188] width 224 height 224
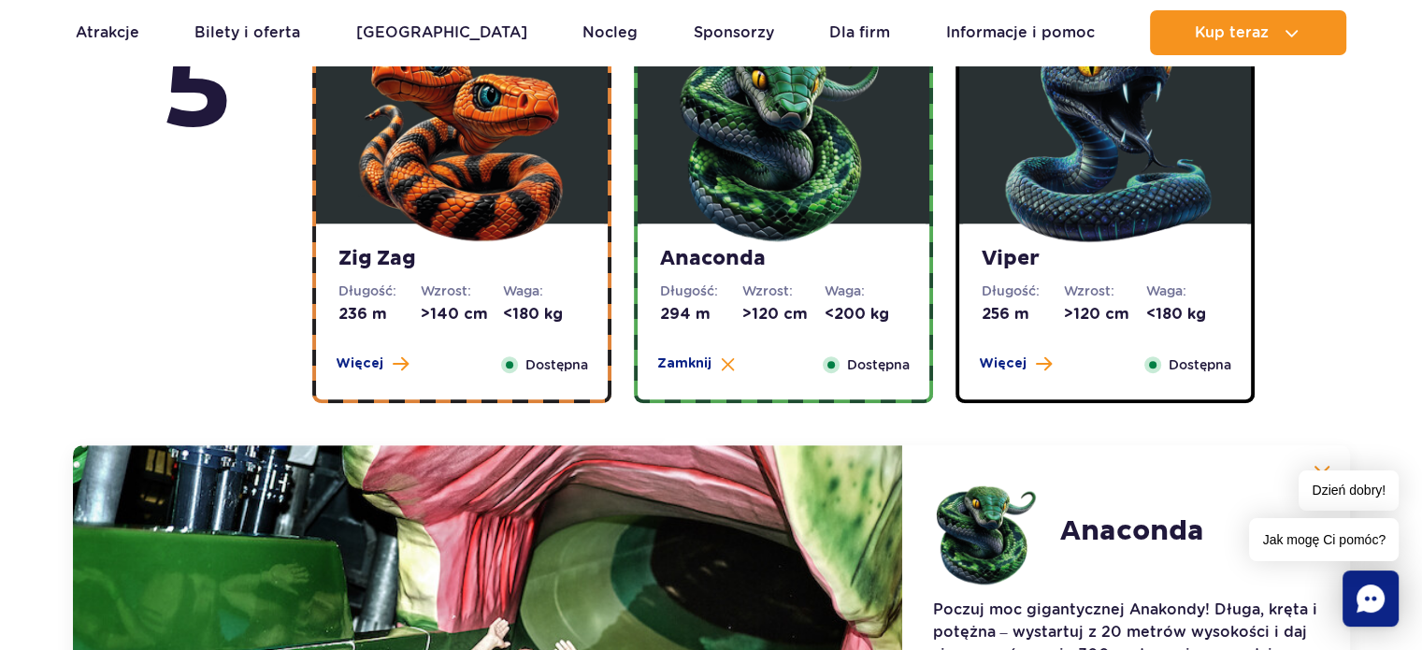
scroll to position [1196, 0]
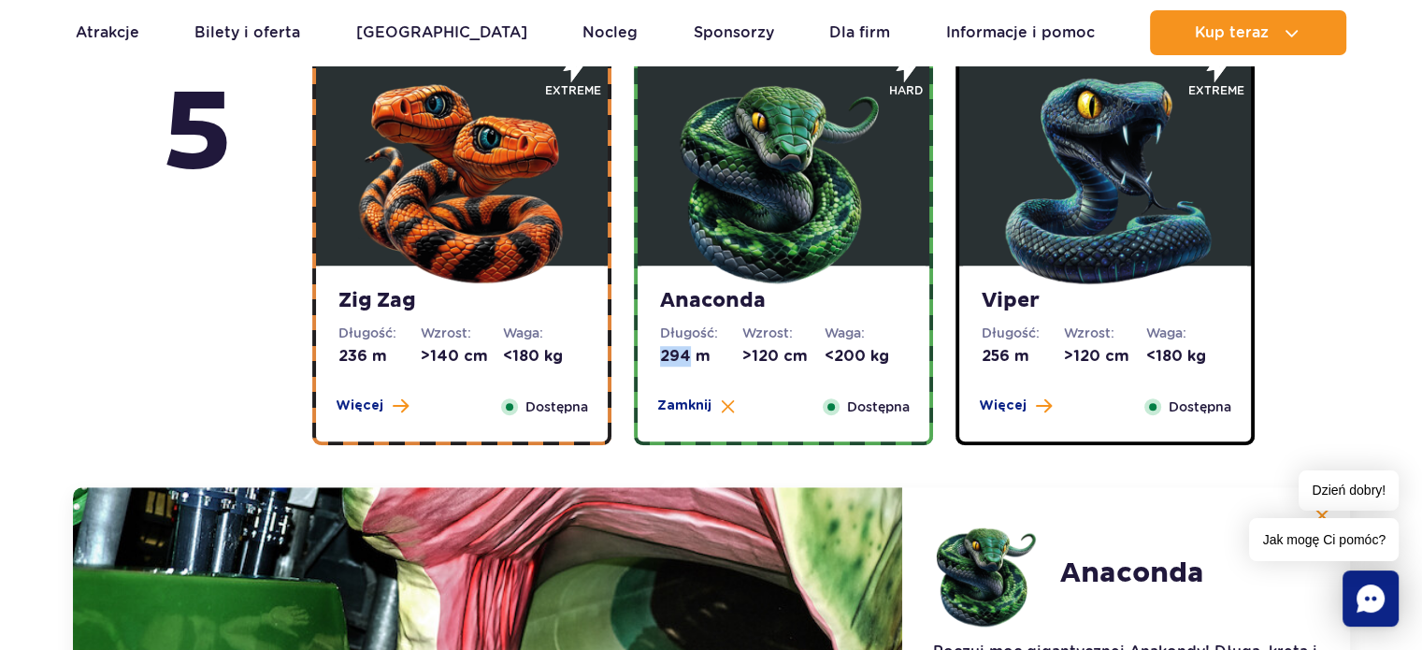
drag, startPoint x: 662, startPoint y: 351, endPoint x: 688, endPoint y: 356, distance: 26.6
click at [688, 356] on dd "294 m" at bounding box center [701, 356] width 82 height 21
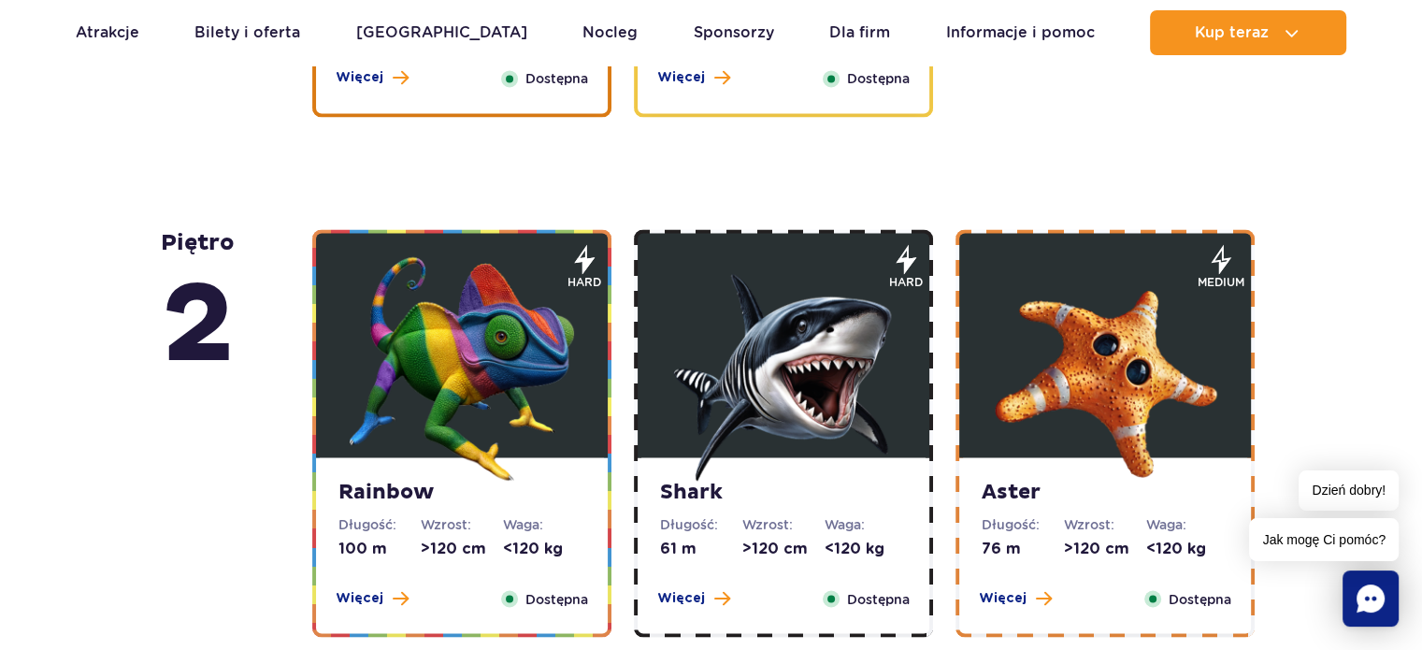
scroll to position [3007, 0]
